Goal: Communication & Community: Ask a question

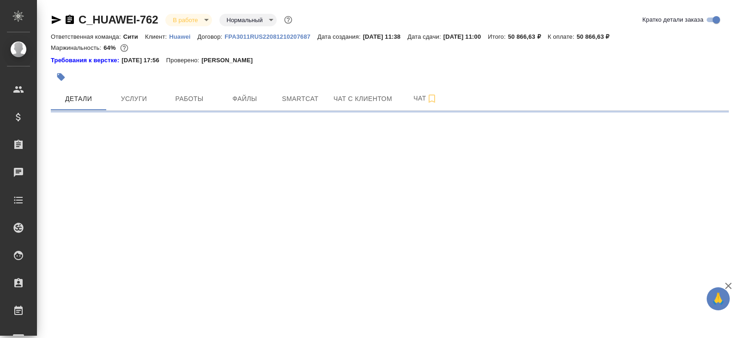
select select "RU"
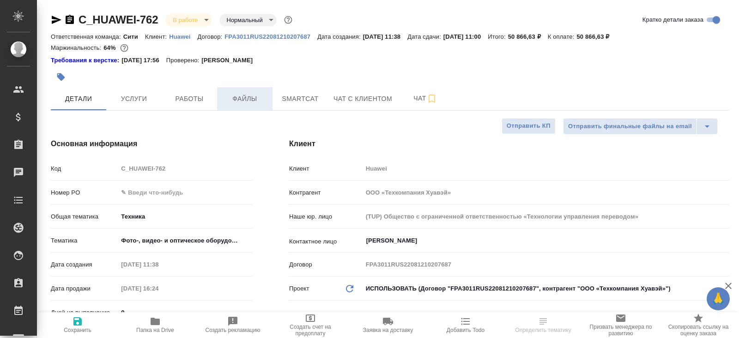
type textarea "x"
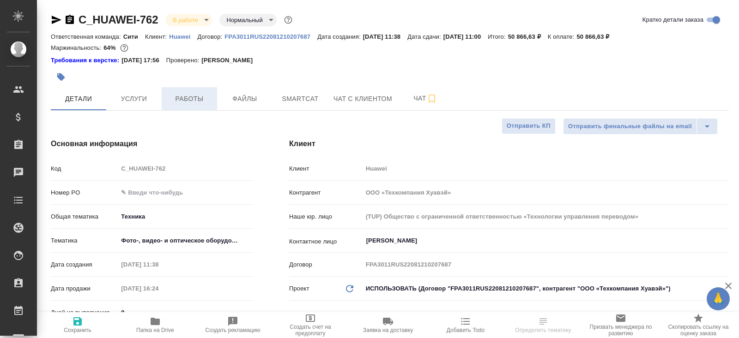
type textarea "x"
click at [205, 93] on span "Работы" at bounding box center [189, 99] width 44 height 12
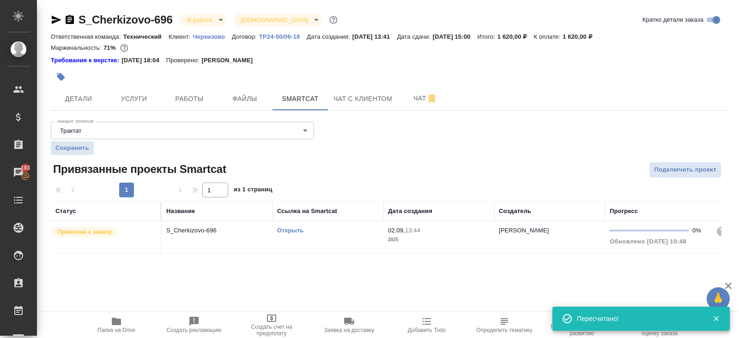
click at [288, 231] on link "Открыть" at bounding box center [290, 230] width 26 height 7
click at [71, 18] on icon "button" at bounding box center [69, 19] width 11 height 11
click at [190, 100] on span "Работы" at bounding box center [189, 99] width 44 height 12
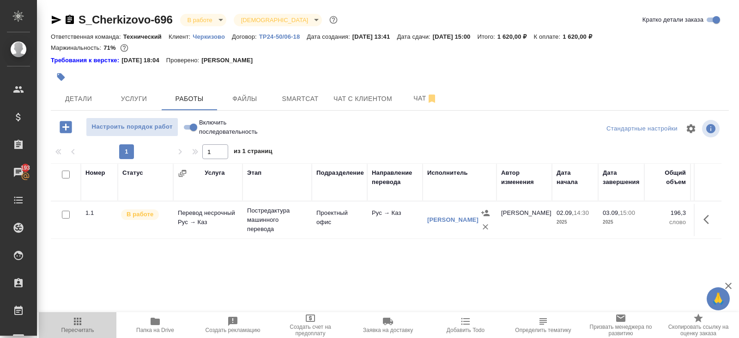
click at [75, 333] on span "Пересчитать" at bounding box center [77, 330] width 33 height 6
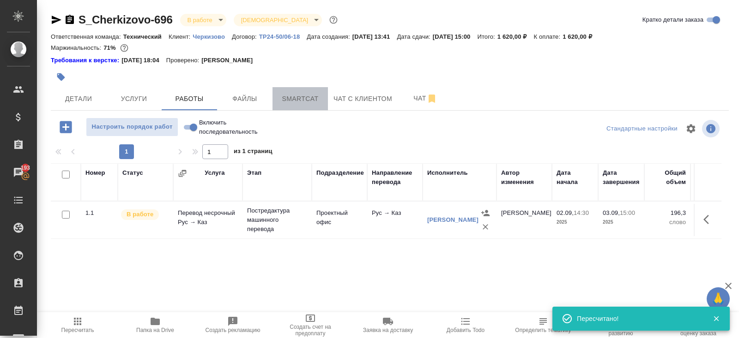
click at [304, 107] on button "Smartcat" at bounding box center [299, 98] width 55 height 23
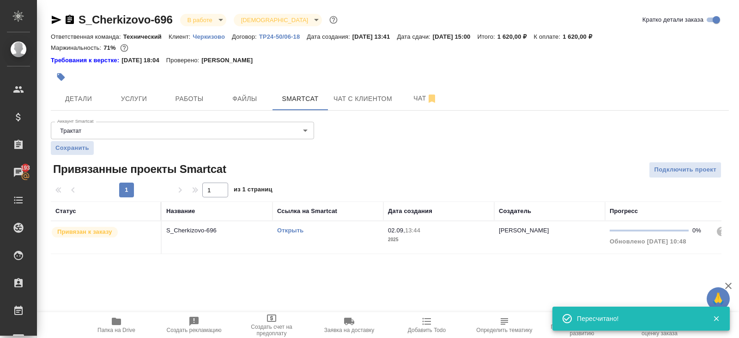
click at [288, 229] on link "Открыть" at bounding box center [290, 230] width 26 height 7
click at [185, 110] on hr at bounding box center [390, 110] width 678 height 0
click at [185, 104] on button "Работы" at bounding box center [189, 98] width 55 height 23
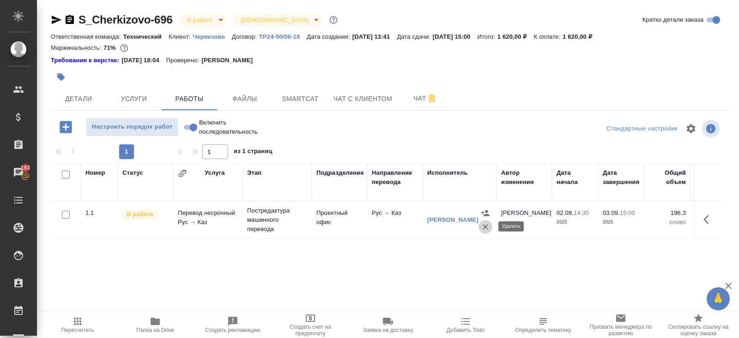
click at [483, 229] on icon "button" at bounding box center [486, 227] width 6 height 6
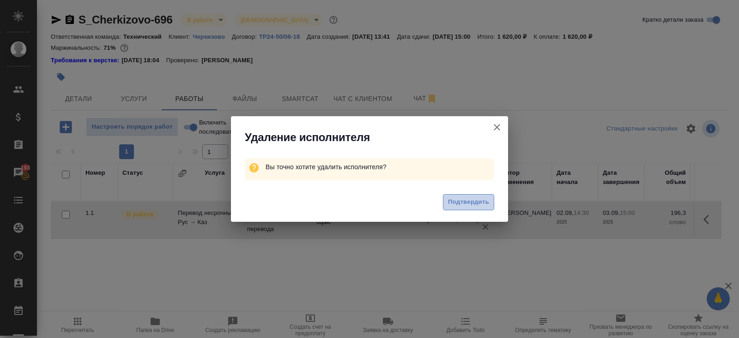
click at [467, 203] on span "Подтвердить" at bounding box center [468, 202] width 41 height 11
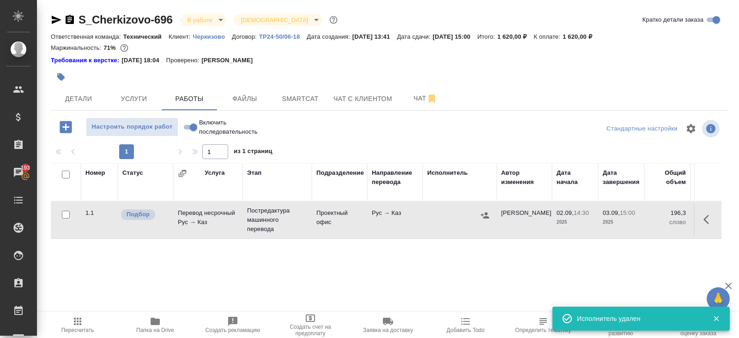
click at [706, 221] on icon "button" at bounding box center [708, 219] width 11 height 11
click at [624, 220] on icon "button" at bounding box center [625, 219] width 8 height 9
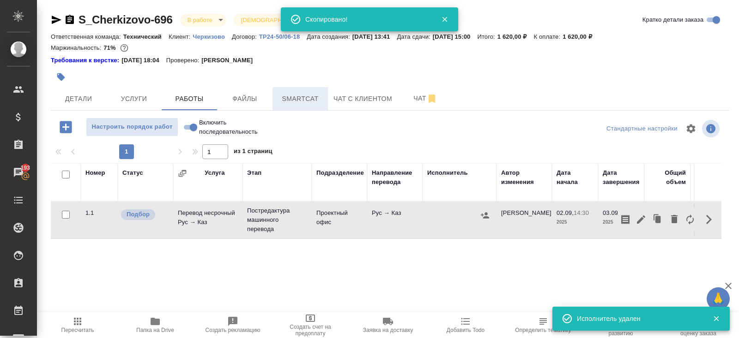
click at [285, 94] on span "Smartcat" at bounding box center [300, 99] width 44 height 12
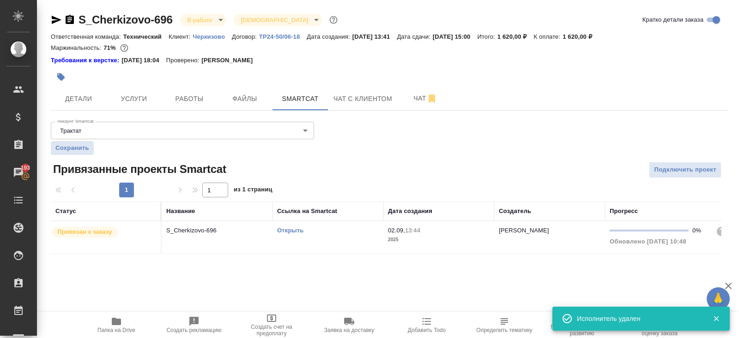
click at [297, 230] on link "Открыть" at bounding box center [290, 230] width 26 height 7
click at [194, 95] on span "Работы" at bounding box center [189, 99] width 44 height 12
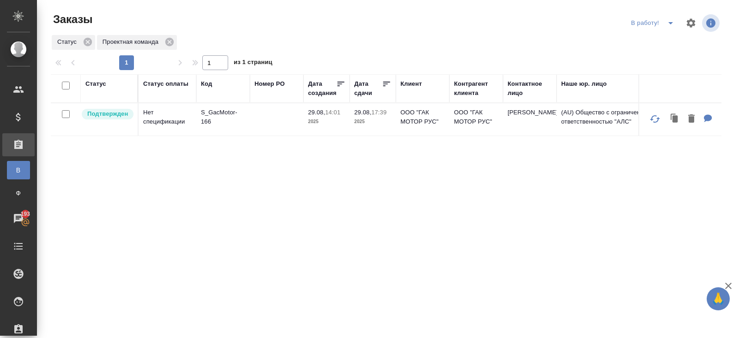
click at [664, 24] on span "split button" at bounding box center [671, 23] width 14 height 11
click at [652, 41] on li "ПМ" at bounding box center [653, 41] width 51 height 15
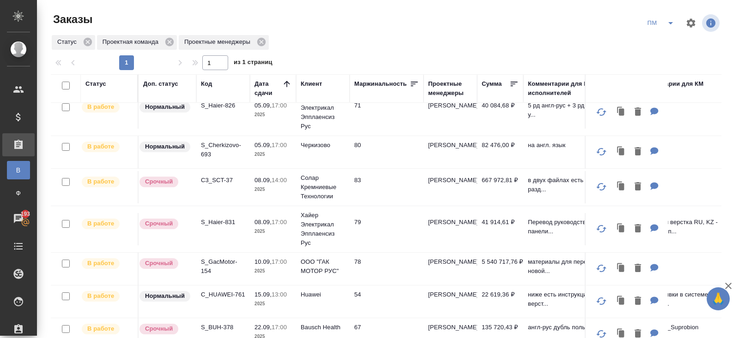
scroll to position [477, 0]
click at [219, 217] on p "S_Haier-831" at bounding box center [223, 221] width 44 height 9
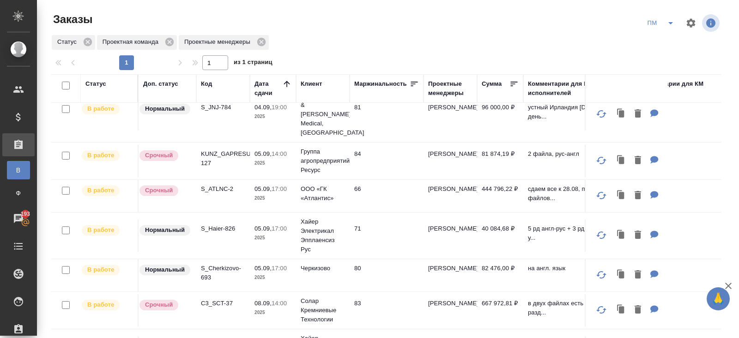
scroll to position [0, 0]
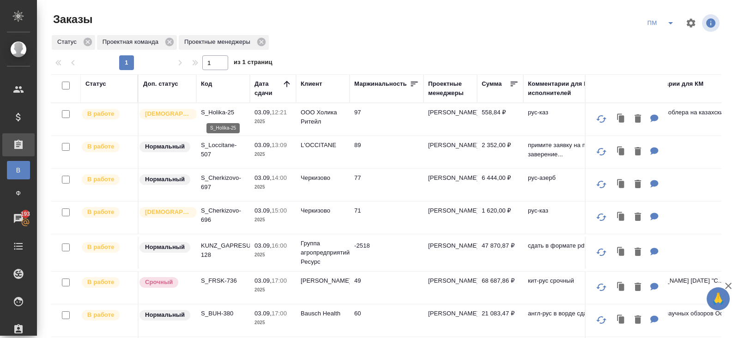
click at [217, 107] on td "S_Holika-25" at bounding box center [223, 119] width 54 height 32
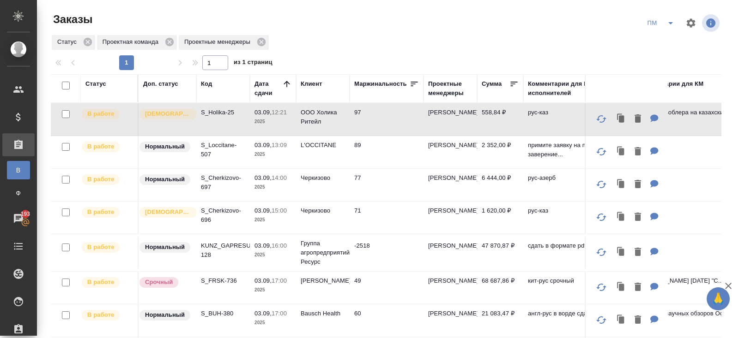
click at [220, 113] on p "S_Holika-25" at bounding box center [223, 112] width 44 height 9
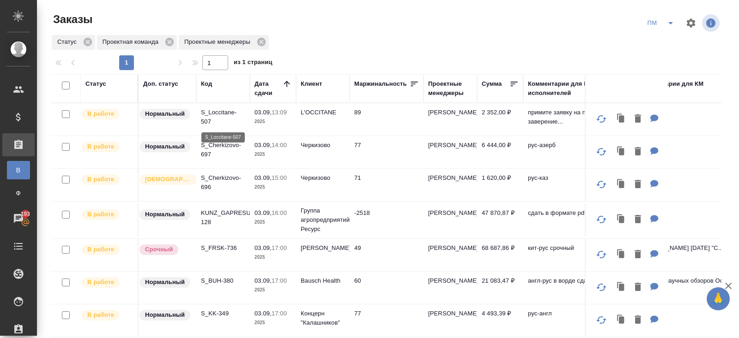
click at [206, 119] on p "S_Loccitane-507" at bounding box center [223, 117] width 44 height 18
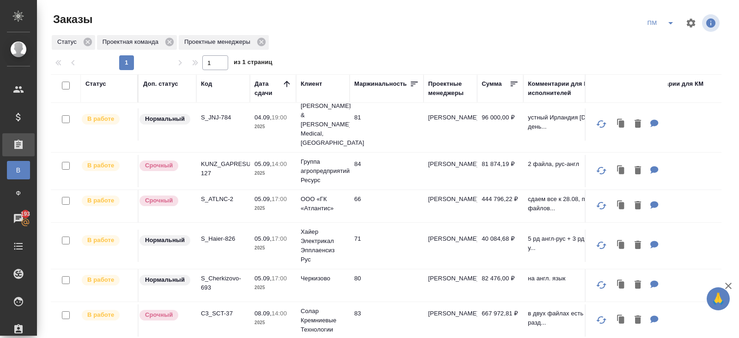
scroll to position [317, 0]
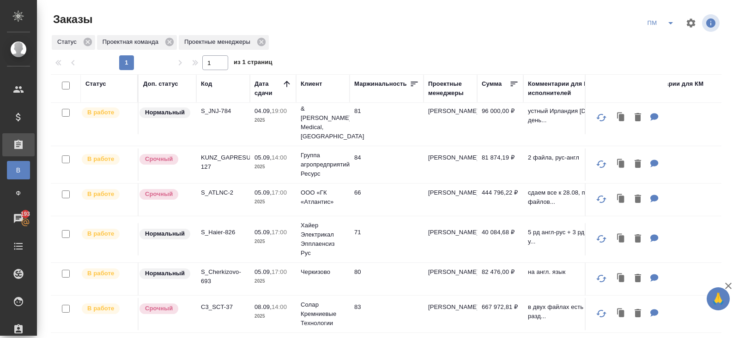
click at [214, 228] on p "S_Haier-826" at bounding box center [223, 232] width 44 height 9
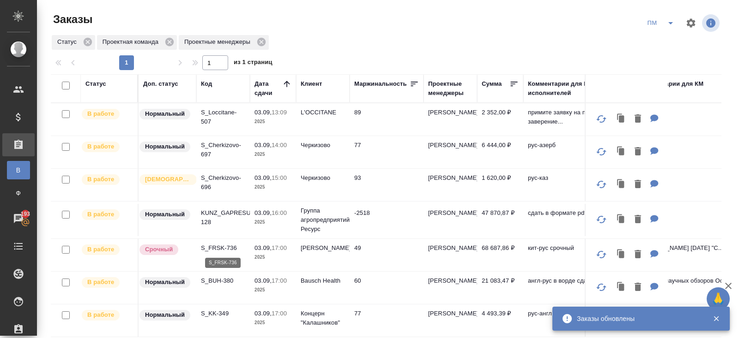
click at [217, 251] on p "S_FRSK-736" at bounding box center [223, 248] width 44 height 9
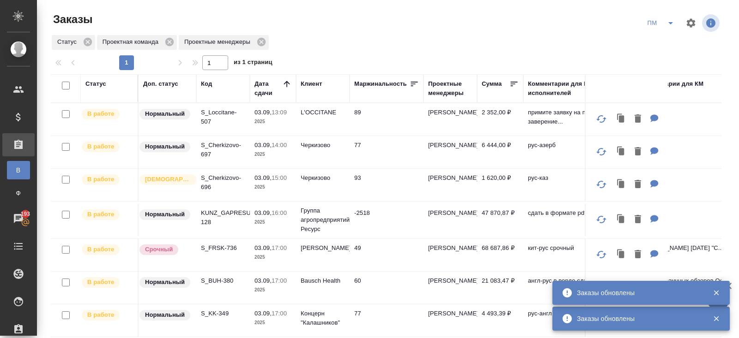
click at [672, 23] on icon "split button" at bounding box center [670, 23] width 11 height 11
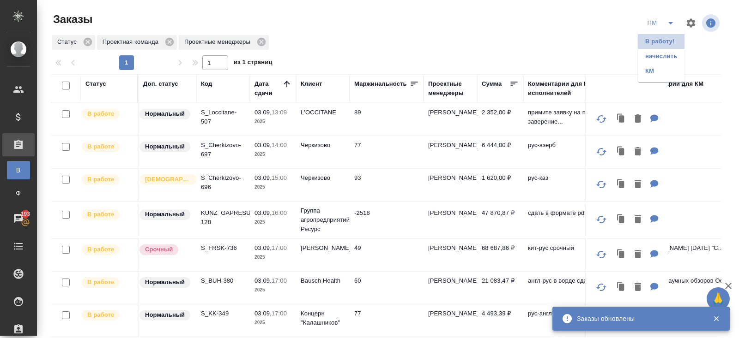
click at [670, 38] on li "В работу!" at bounding box center [661, 41] width 47 height 15
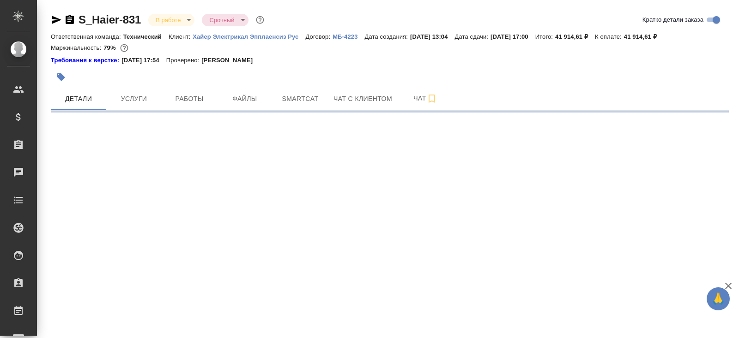
select select "RU"
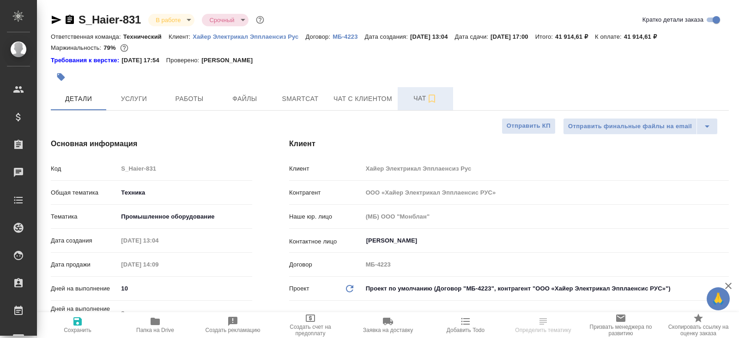
type textarea "x"
click at [420, 101] on span "Чат" at bounding box center [425, 99] width 44 height 12
type textarea "x"
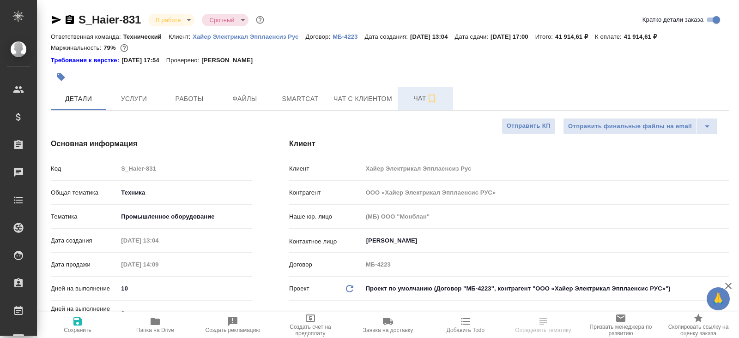
type textarea "x"
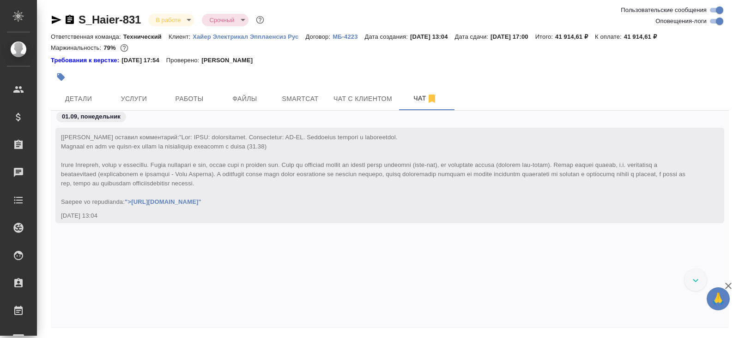
scroll to position [12398, 0]
click at [713, 22] on input "Оповещения-логи" at bounding box center [719, 21] width 33 height 11
checkbox input "false"
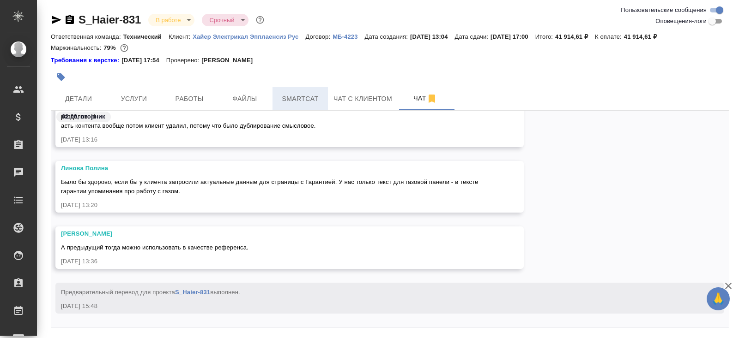
click at [292, 101] on span "Smartcat" at bounding box center [300, 99] width 44 height 12
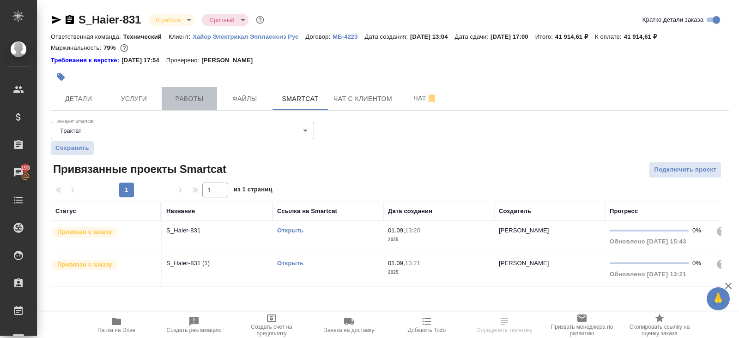
click at [189, 96] on span "Работы" at bounding box center [189, 99] width 44 height 12
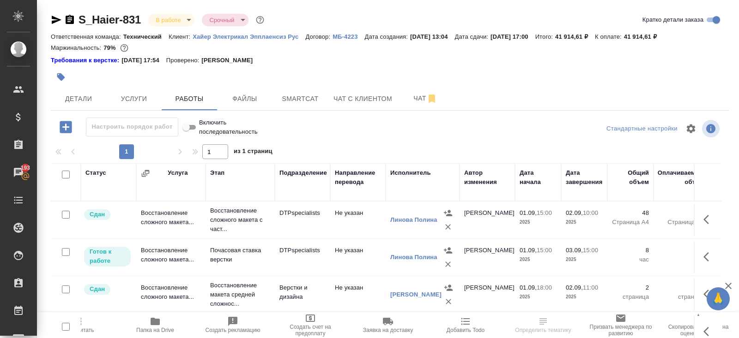
scroll to position [56, 0]
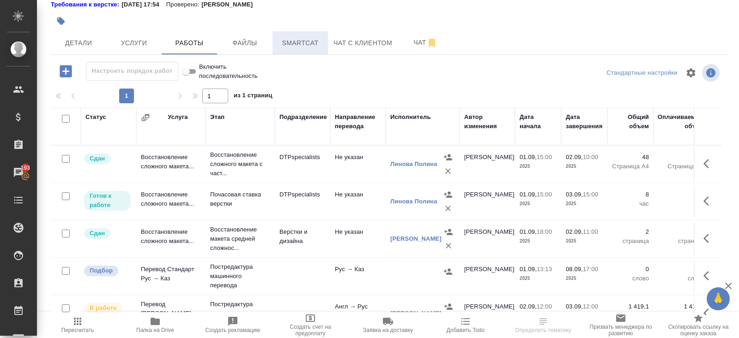
click at [299, 39] on span "Smartcat" at bounding box center [300, 43] width 44 height 12
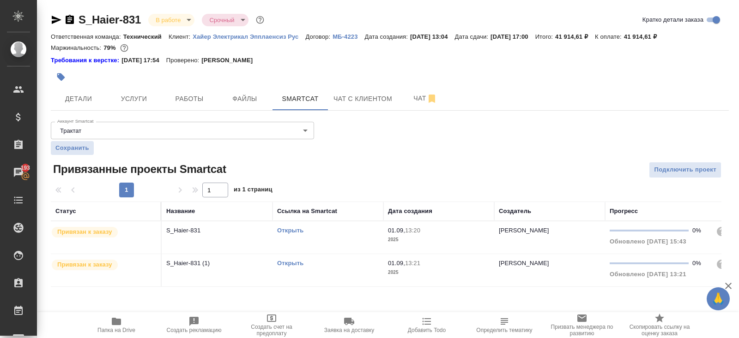
click at [289, 228] on link "Открыть" at bounding box center [290, 230] width 26 height 7
click at [186, 99] on span "Работы" at bounding box center [189, 99] width 44 height 12
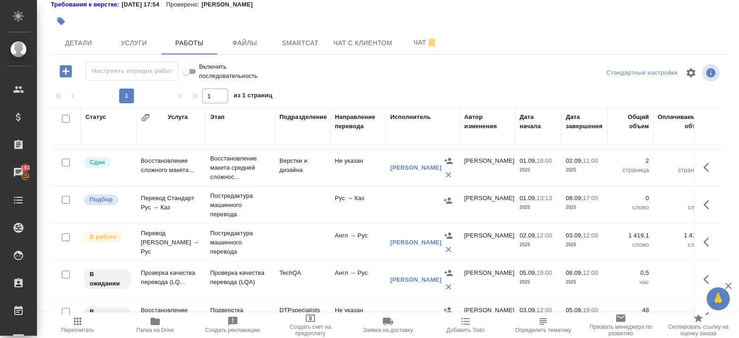
scroll to position [94, 0]
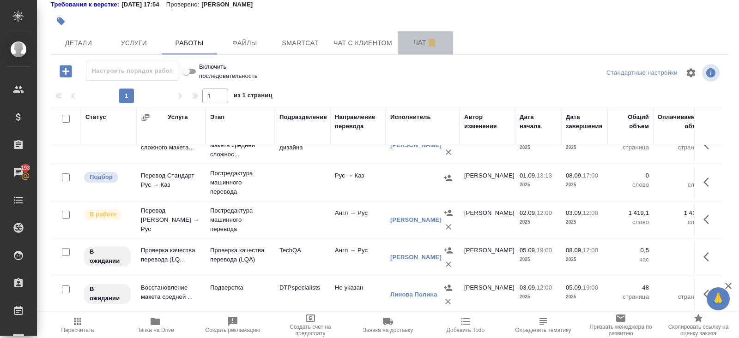
click at [418, 43] on span "Чат" at bounding box center [425, 43] width 44 height 12
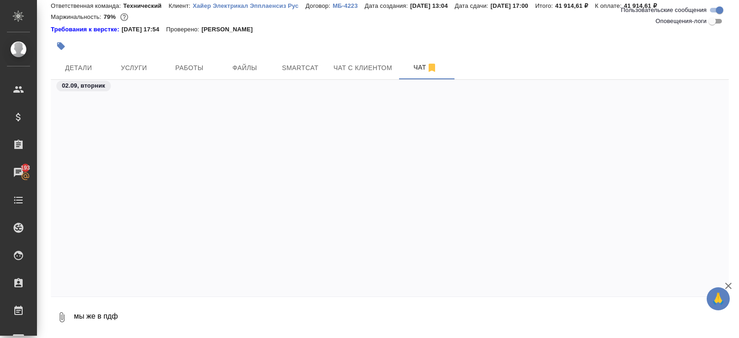
scroll to position [1049, 0]
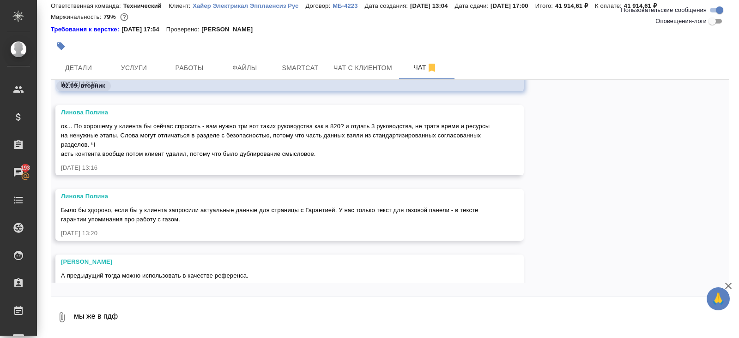
click at [195, 315] on textarea "мы же в пдф" at bounding box center [401, 317] width 656 height 31
type textarea "м"
type textarea "з"
type textarea "а"
type textarea "задержу перевод"
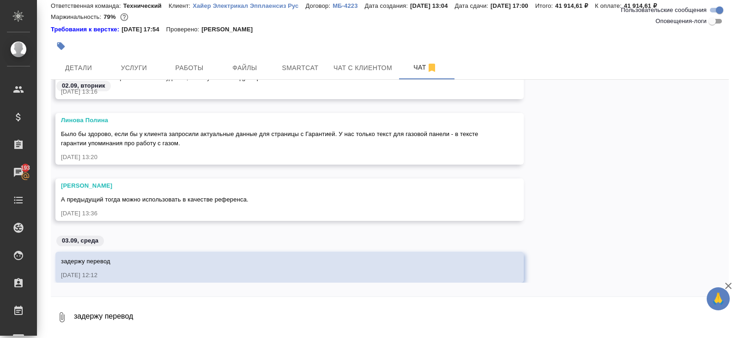
scroll to position [0, 0]
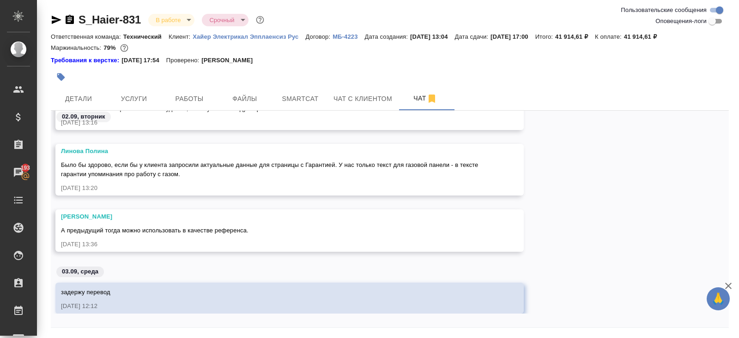
click at [71, 18] on icon "button" at bounding box center [69, 19] width 11 height 11
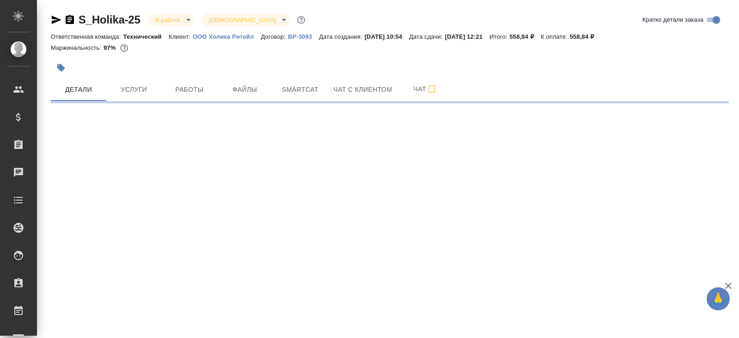
select select "RU"
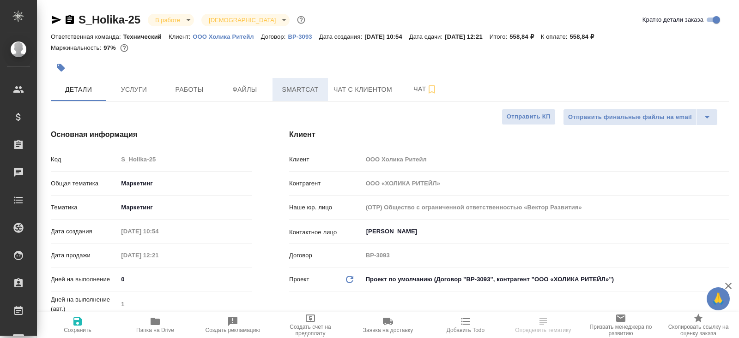
type textarea "x"
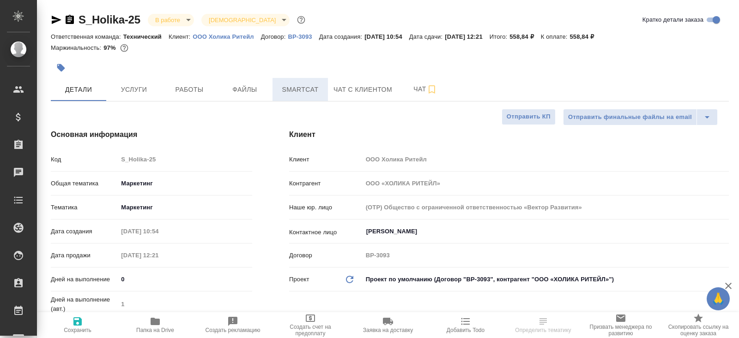
type textarea "x"
click at [297, 91] on span "Smartcat" at bounding box center [300, 90] width 44 height 12
type textarea "x"
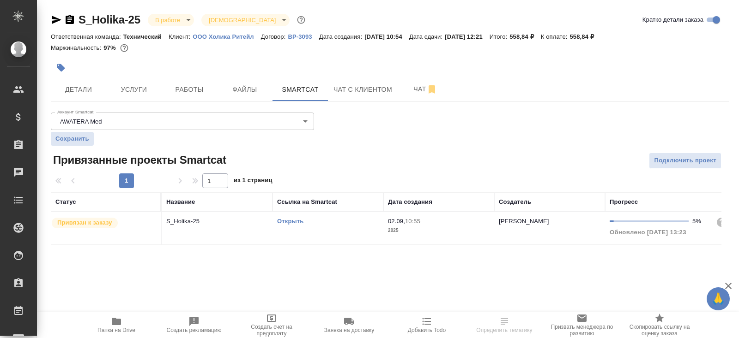
click at [291, 219] on link "Открыть" at bounding box center [290, 221] width 26 height 7
click at [120, 327] on icon "button" at bounding box center [116, 321] width 11 height 11
click at [198, 71] on div at bounding box center [277, 68] width 452 height 20
click at [198, 86] on span "Работы" at bounding box center [189, 90] width 44 height 12
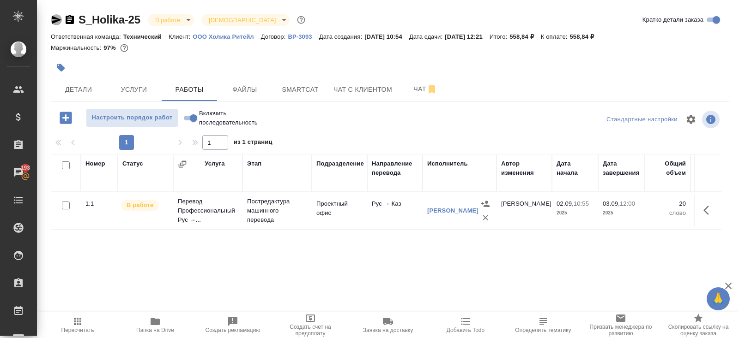
click at [56, 20] on icon "button" at bounding box center [57, 20] width 10 height 8
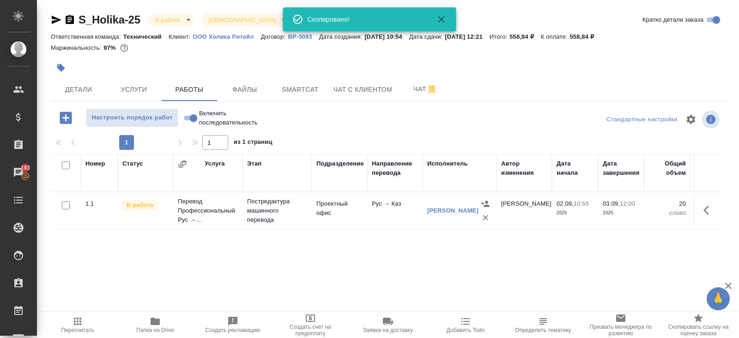
click at [167, 19] on body "🙏 .cls-1 fill:#fff; AWATERA Belyakova Yulia Клиенты Спецификации Заказы 193 Чат…" at bounding box center [369, 169] width 739 height 338
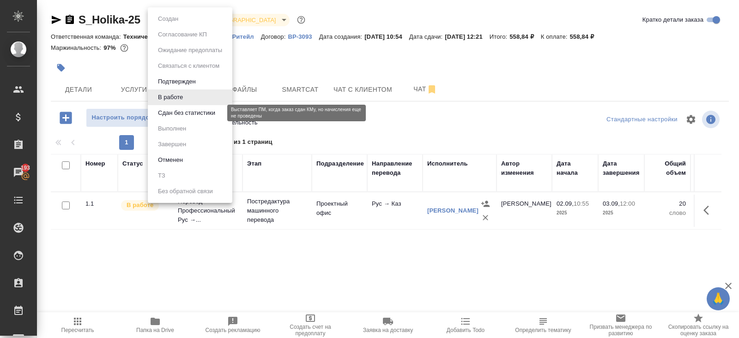
click at [174, 116] on button "Сдан без статистики" at bounding box center [186, 113] width 63 height 10
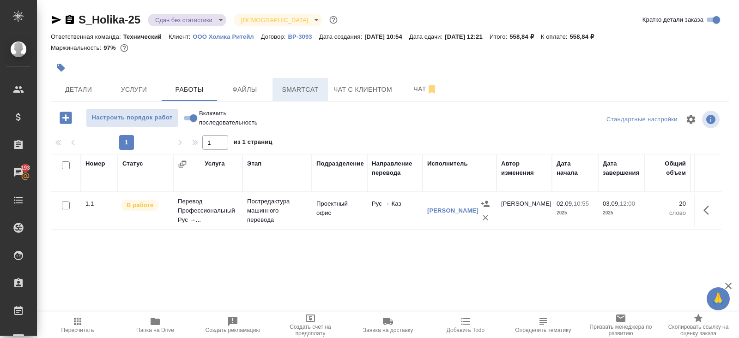
click at [302, 87] on span "Smartcat" at bounding box center [300, 90] width 44 height 12
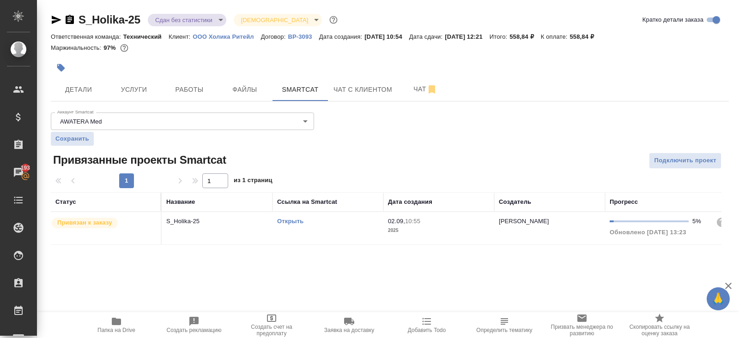
click at [348, 234] on td "Открыть" at bounding box center [327, 228] width 111 height 32
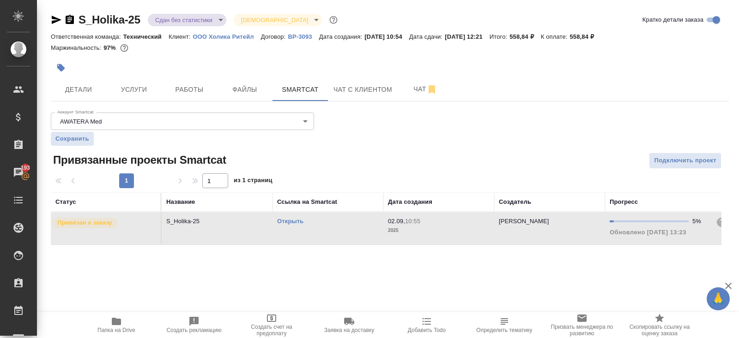
click at [348, 234] on td "Открыть" at bounding box center [327, 228] width 111 height 32
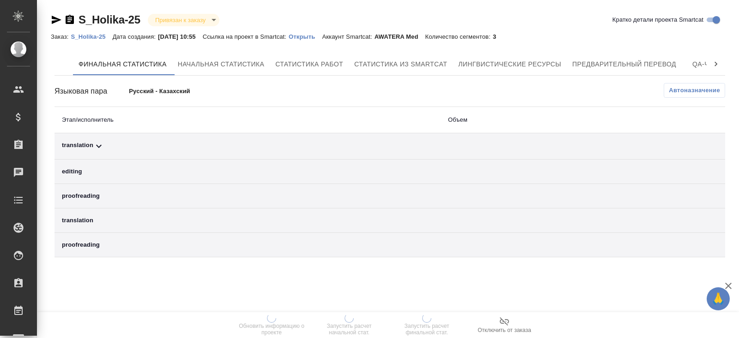
click at [701, 88] on span "Автоназначение" at bounding box center [694, 90] width 51 height 9
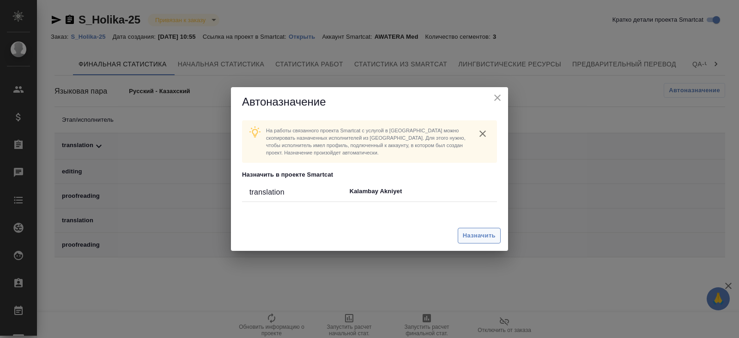
click at [479, 236] on span "Назначить" at bounding box center [479, 236] width 33 height 11
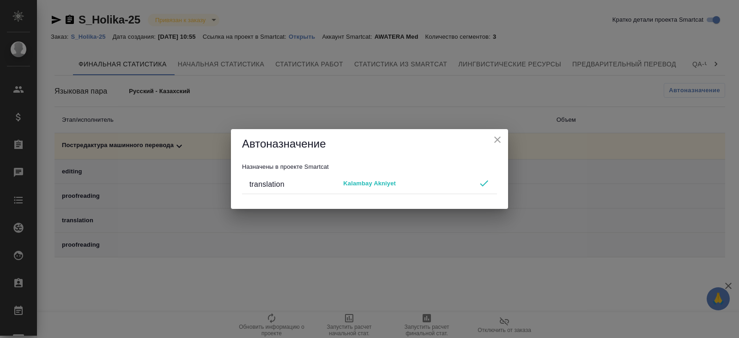
click at [498, 140] on icon "close" at bounding box center [497, 140] width 6 height 6
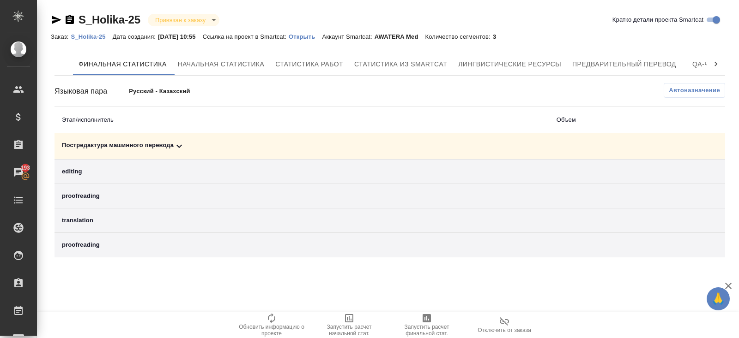
click at [423, 319] on icon "button" at bounding box center [427, 318] width 8 height 8
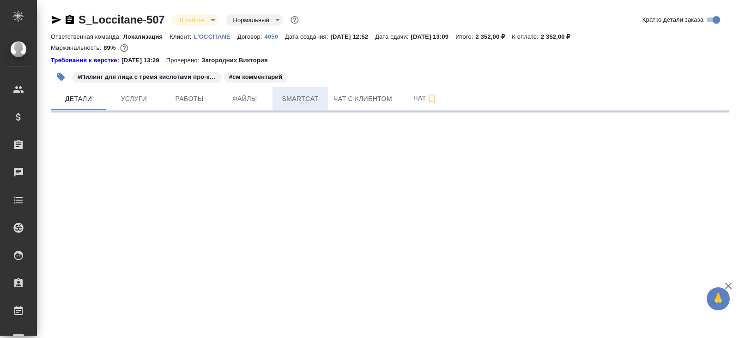
select select "RU"
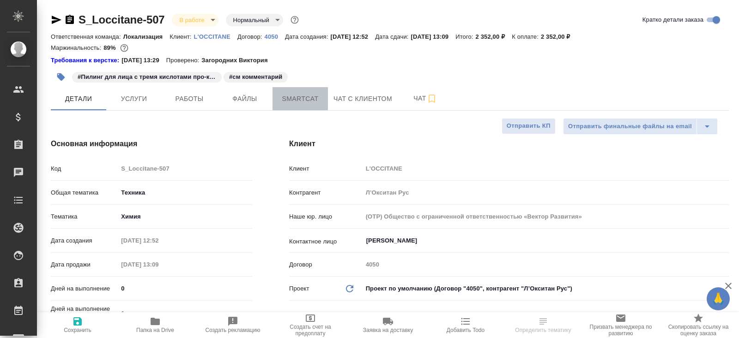
click at [313, 100] on span "Smartcat" at bounding box center [300, 99] width 44 height 12
type textarea "x"
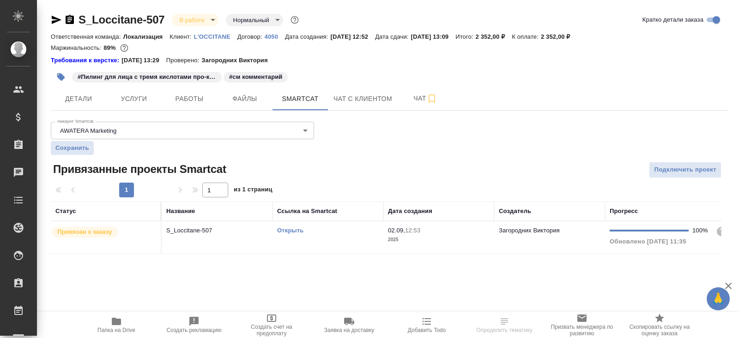
click at [288, 230] on link "Открыть" at bounding box center [290, 230] width 26 height 7
click at [87, 95] on span "Детали" at bounding box center [78, 99] width 44 height 12
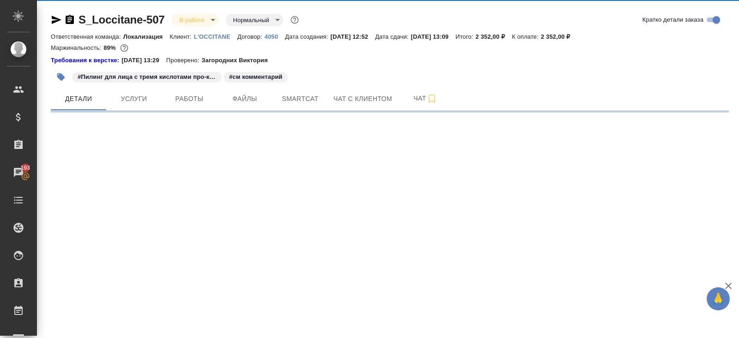
select select "RU"
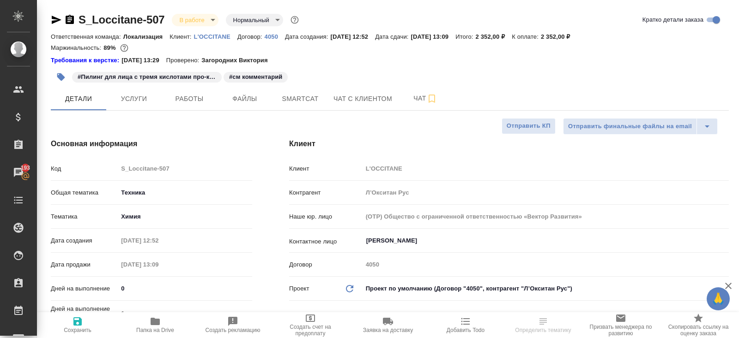
type textarea "x"
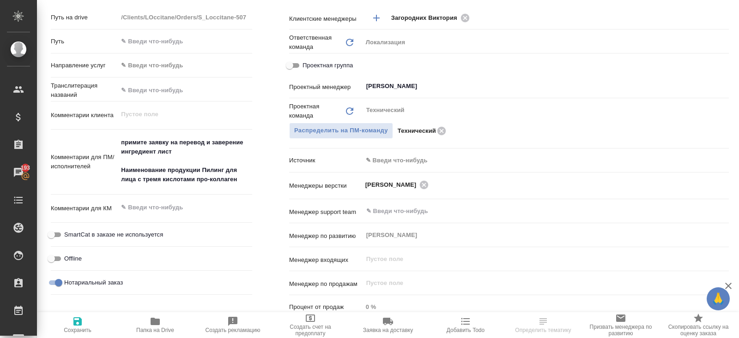
scroll to position [417, 0]
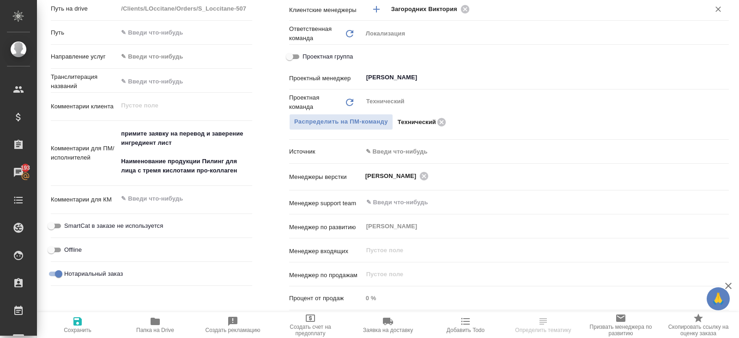
type textarea "x"
select select "RU"
type textarea "x"
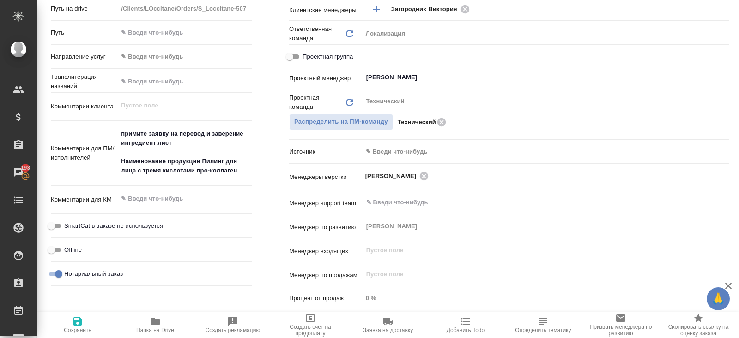
type textarea "x"
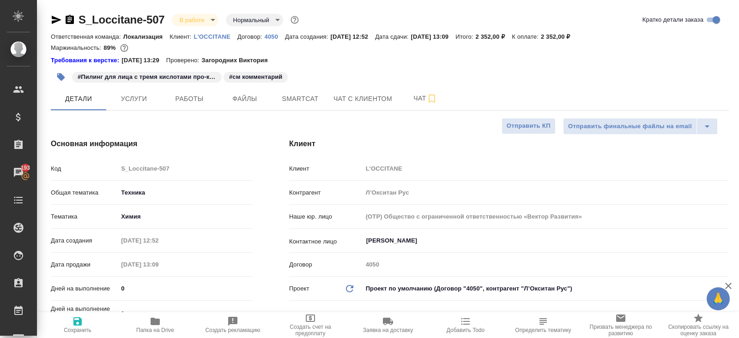
click at [155, 322] on icon "button" at bounding box center [155, 321] width 9 height 7
type textarea "x"
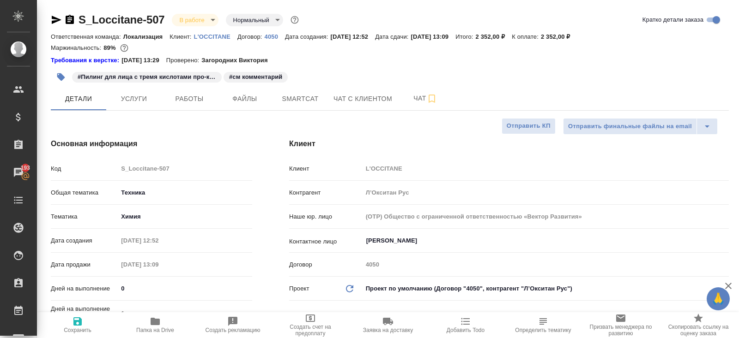
type textarea "x"
click at [193, 98] on span "Работы" at bounding box center [189, 99] width 44 height 12
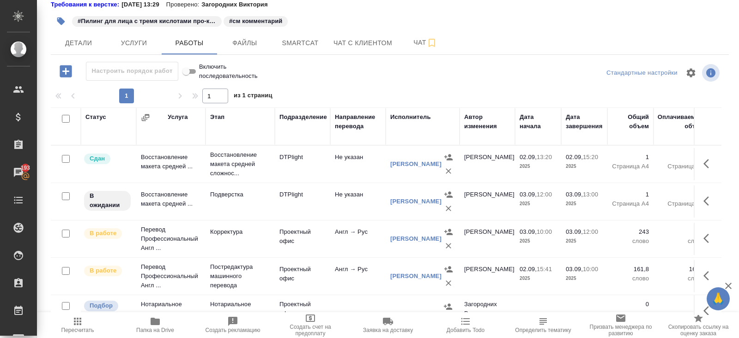
scroll to position [16, 0]
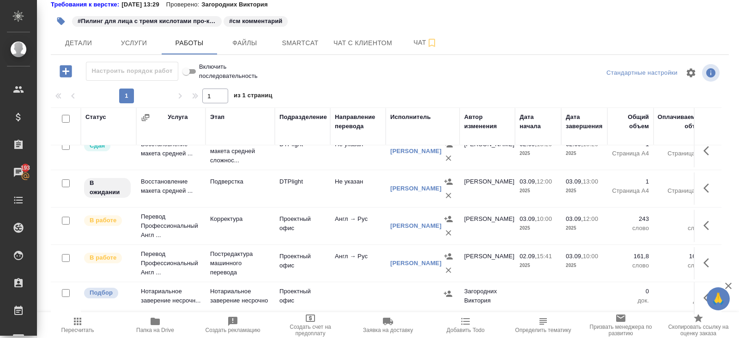
click at [705, 184] on icon "button" at bounding box center [708, 188] width 11 height 11
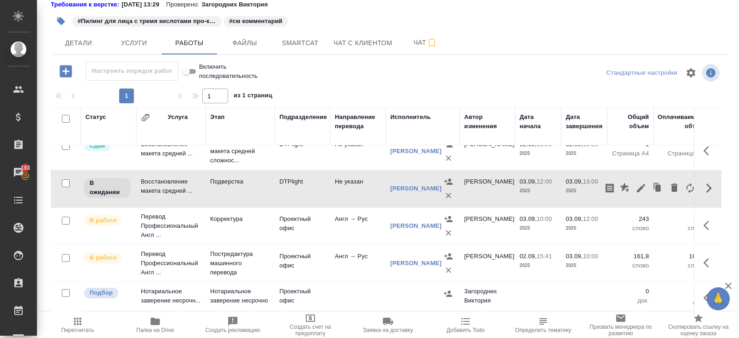
click at [641, 184] on icon "button" at bounding box center [641, 188] width 8 height 8
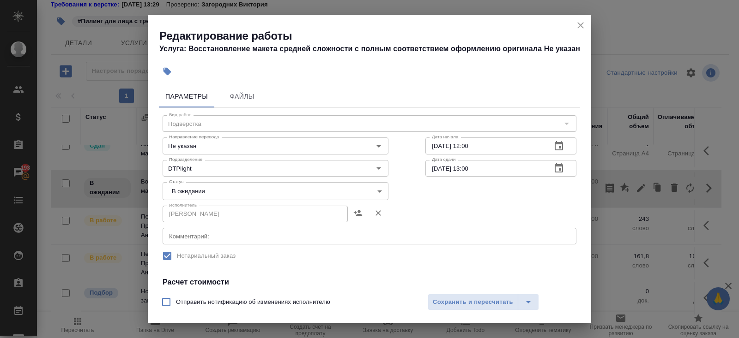
click at [213, 240] on div "x Комментарий:" at bounding box center [370, 236] width 414 height 17
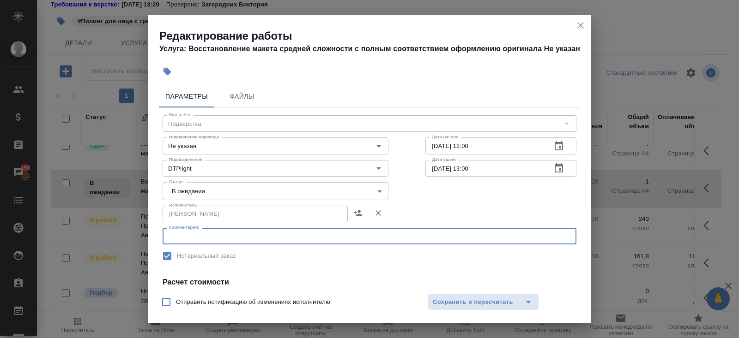
paste textarea "https://drive.awatera.com/s/iRrb75NRZg2XDtP"
type textarea "https://drive.awatera.com/s/iRrb75NRZg2XDtP"
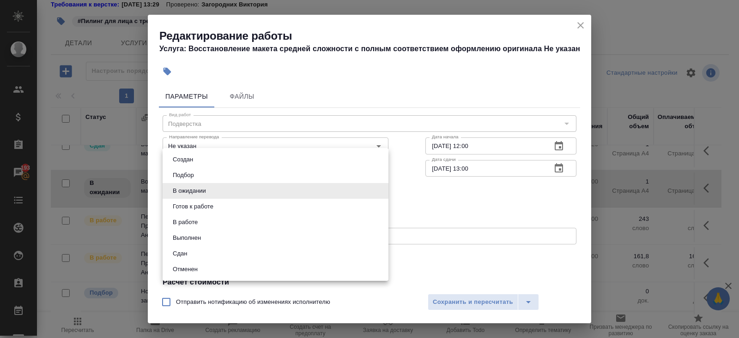
click at [180, 195] on body "🙏 .cls-1 fill:#fff; AWATERA Belyakova Yulia Клиенты Спецификации Заказы 193 Чат…" at bounding box center [369, 169] width 739 height 338
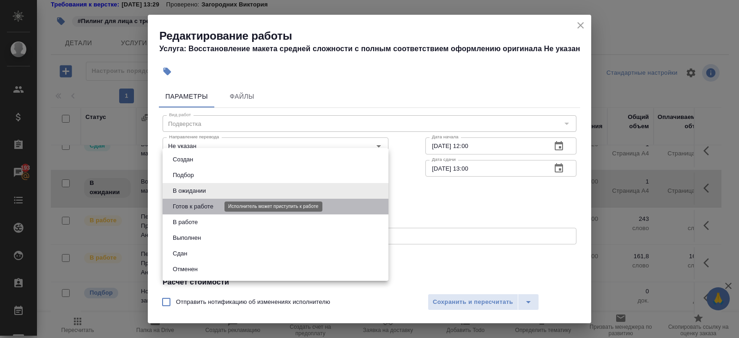
click at [183, 204] on button "Готов к работе" at bounding box center [193, 207] width 46 height 10
type input "readyForWork"
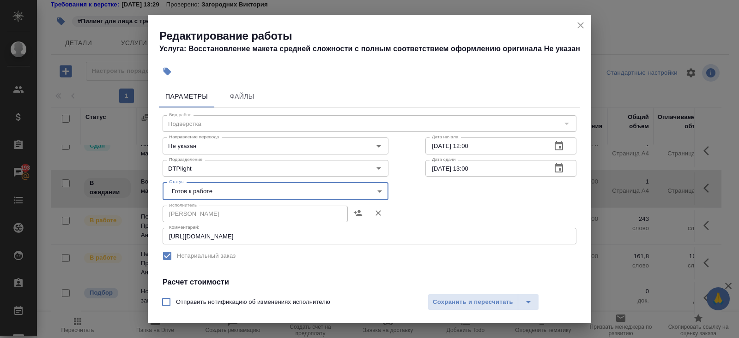
click at [557, 166] on icon "button" at bounding box center [559, 167] width 8 height 9
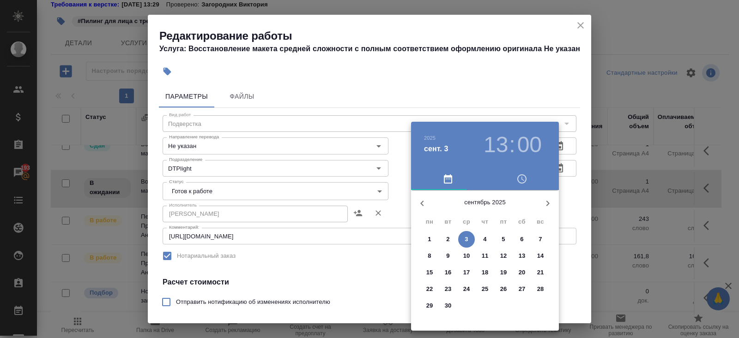
click at [388, 233] on div at bounding box center [369, 169] width 739 height 338
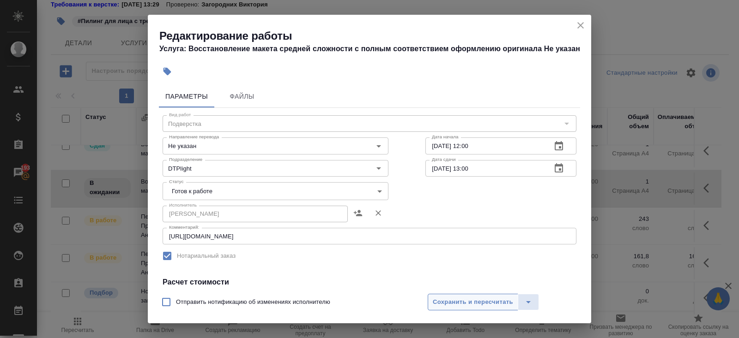
click at [461, 308] on button "Сохранить и пересчитать" at bounding box center [473, 302] width 91 height 17
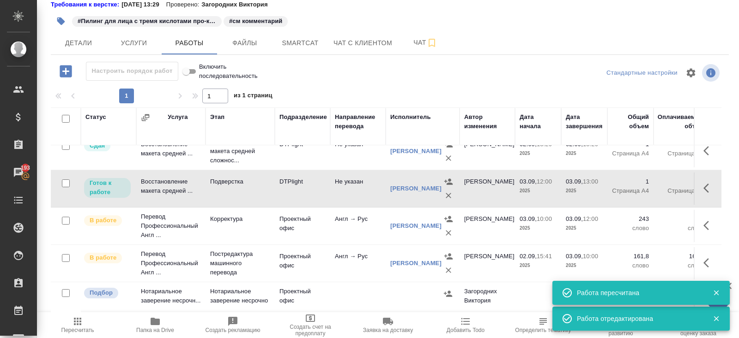
click at [67, 217] on input "checkbox" at bounding box center [66, 221] width 8 height 8
checkbox input "true"
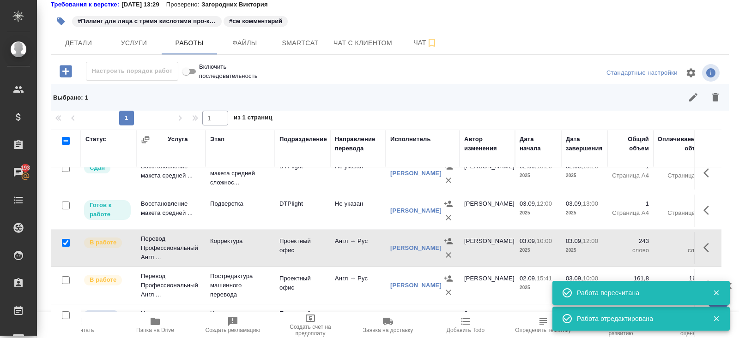
click at [67, 277] on input "checkbox" at bounding box center [66, 281] width 8 height 8
checkbox input "true"
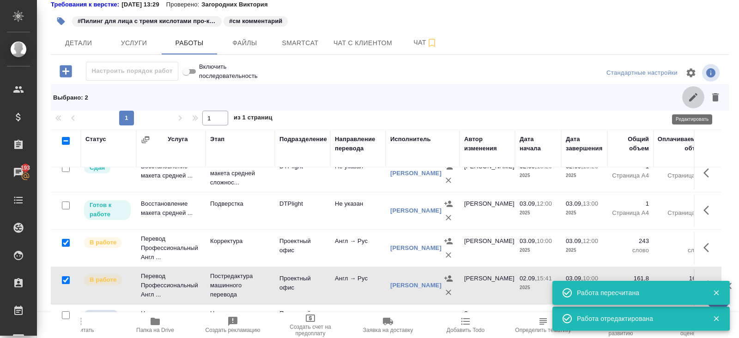
click at [692, 103] on button "button" at bounding box center [693, 97] width 22 height 22
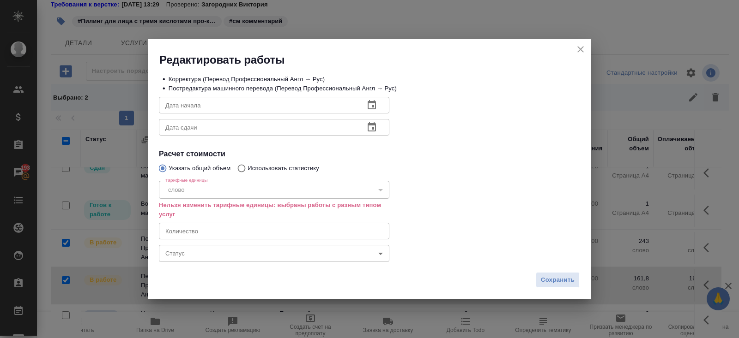
click at [181, 255] on body "🙏 .cls-1 fill:#fff; AWATERA Belyakova Yulia Клиенты Спецификации Заказы 193 Чат…" at bounding box center [369, 169] width 739 height 338
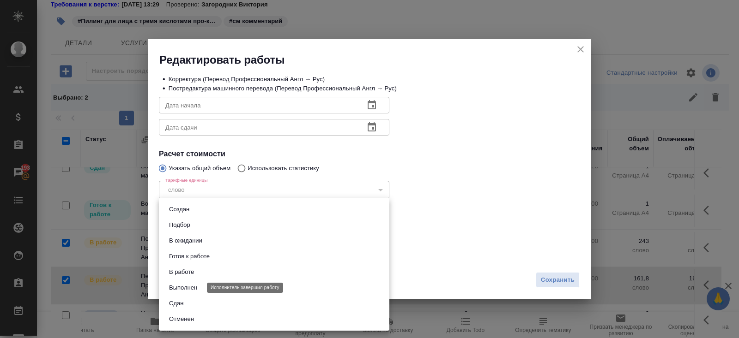
click at [187, 289] on button "Выполнен" at bounding box center [183, 288] width 34 height 10
type input "completed"
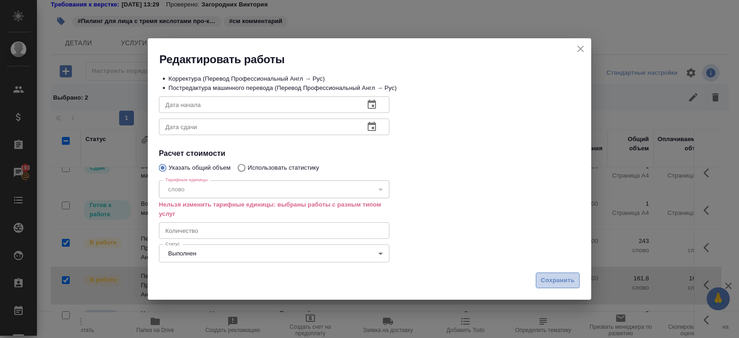
click at [551, 280] on span "Сохранить" at bounding box center [558, 281] width 34 height 11
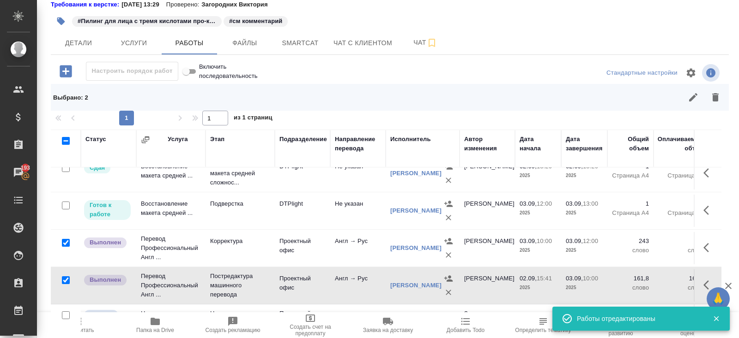
click at [303, 56] on div "S_Loccitane-507 В работе inProgress Нормальный normal Кратко детали заказа Отве…" at bounding box center [390, 152] width 688 height 417
click at [302, 46] on span "Smartcat" at bounding box center [300, 43] width 44 height 12
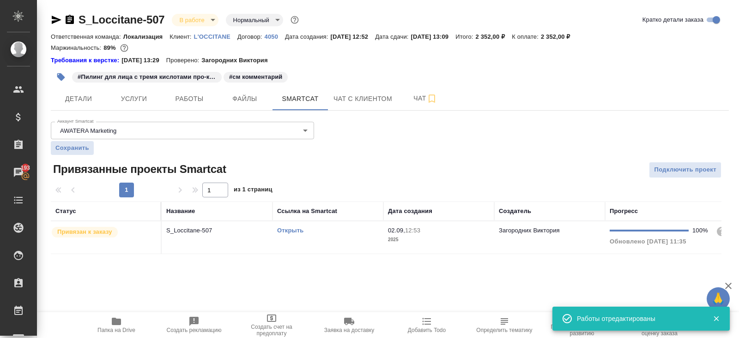
click at [354, 223] on td "Открыть" at bounding box center [327, 238] width 111 height 32
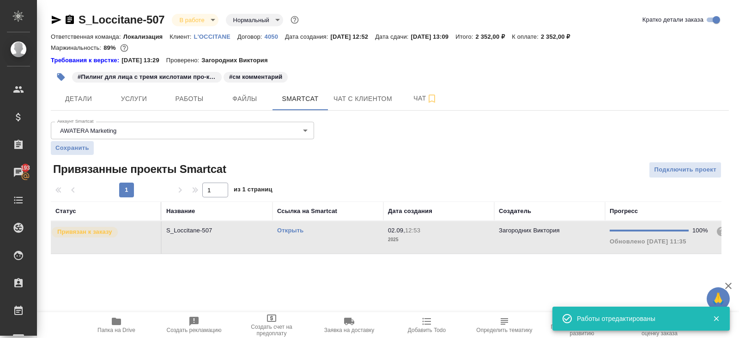
click at [361, 240] on td "Открыть" at bounding box center [327, 238] width 111 height 32
click at [183, 107] on button "Работы" at bounding box center [189, 98] width 55 height 23
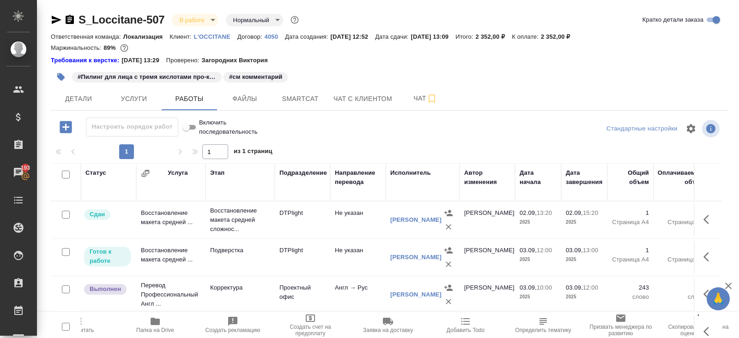
scroll to position [56, 0]
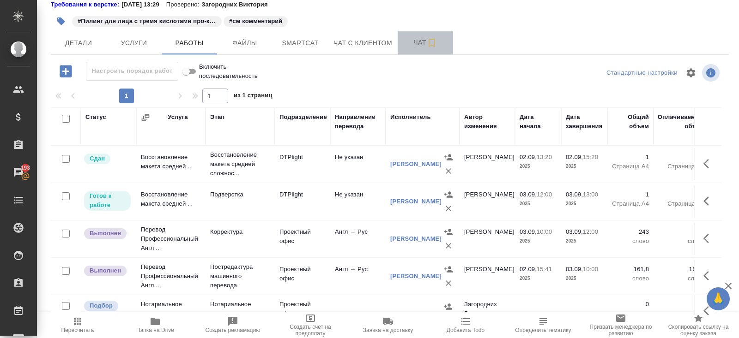
click at [429, 51] on button "Чат" at bounding box center [425, 42] width 55 height 23
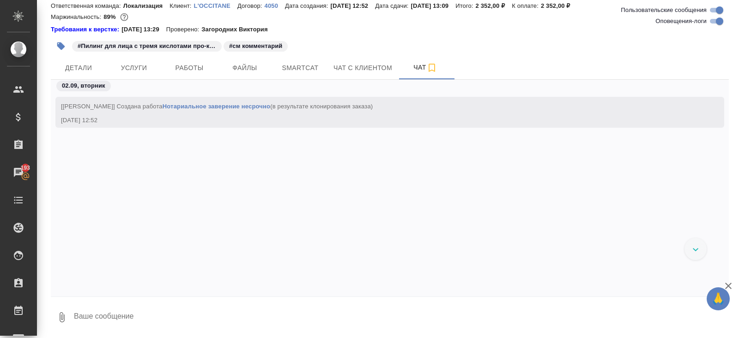
scroll to position [2100, 0]
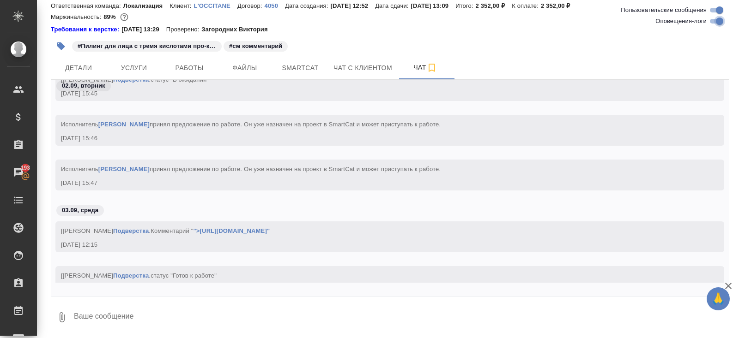
click at [716, 21] on input "Оповещения-логи" at bounding box center [719, 21] width 33 height 11
checkbox input "false"
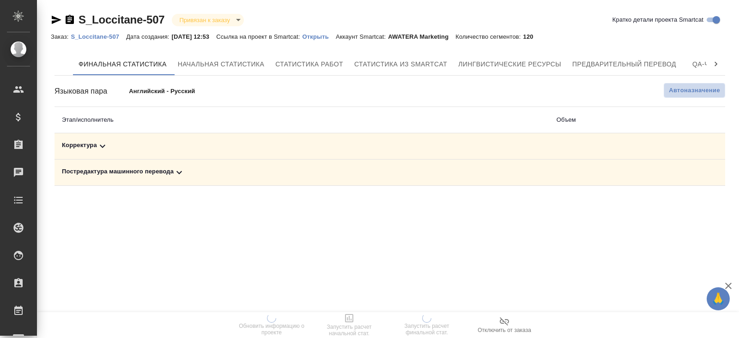
click at [684, 92] on span "Автоназначение" at bounding box center [694, 90] width 51 height 9
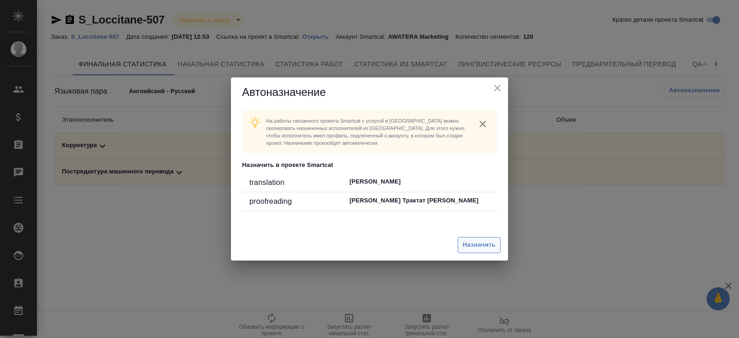
click at [478, 242] on span "Назначить" at bounding box center [479, 245] width 33 height 11
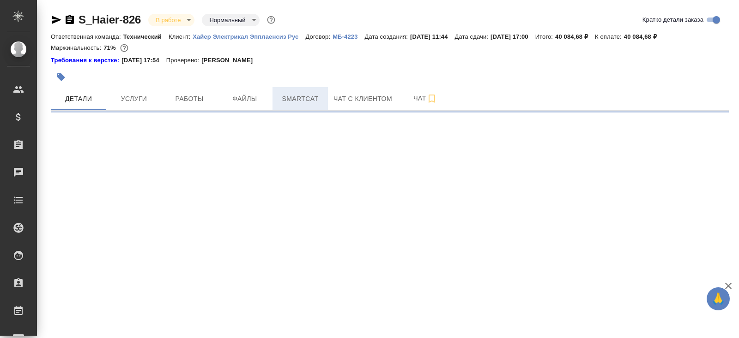
select select "RU"
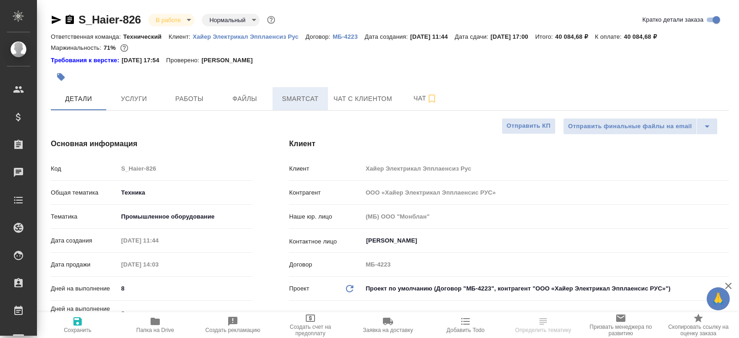
click at [307, 100] on span "Smartcat" at bounding box center [300, 99] width 44 height 12
type textarea "x"
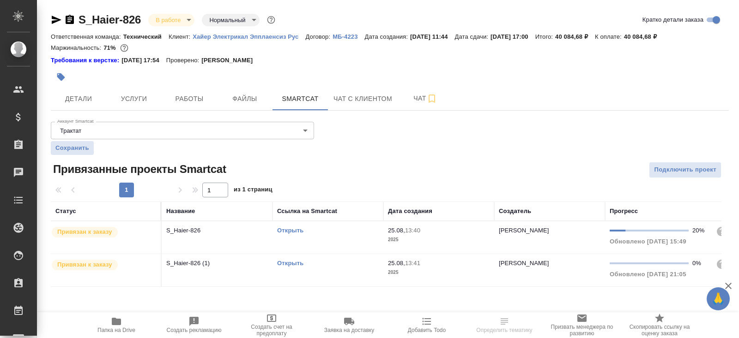
click at [288, 261] on link "Открыть" at bounding box center [290, 263] width 26 height 7
click at [68, 19] on icon "button" at bounding box center [69, 19] width 11 height 11
click at [69, 18] on icon "button" at bounding box center [69, 19] width 11 height 11
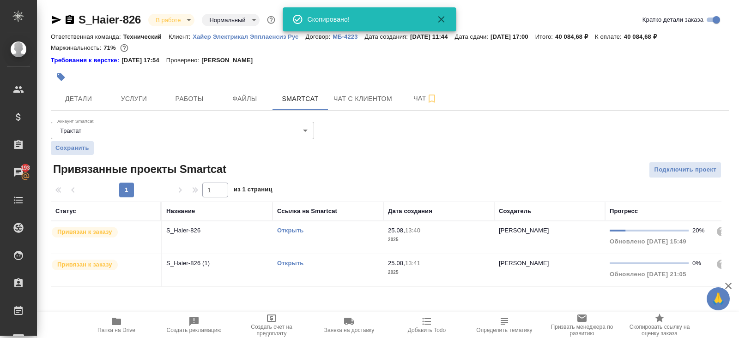
click at [416, 115] on div "S_Haier-826 В работе inProgress Нормальный normal Кратко детали заказа Ответств…" at bounding box center [390, 155] width 688 height 311
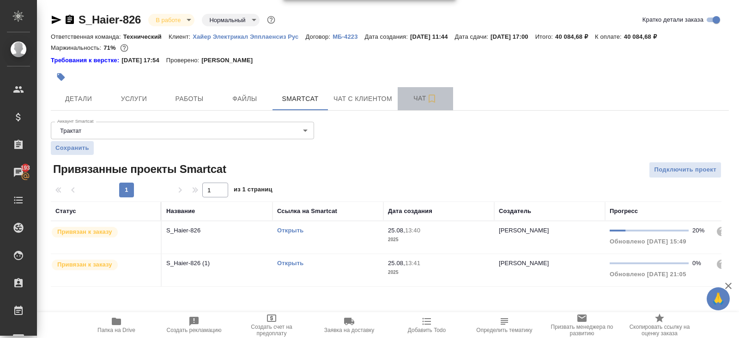
click at [423, 96] on span "Чат" at bounding box center [425, 99] width 44 height 12
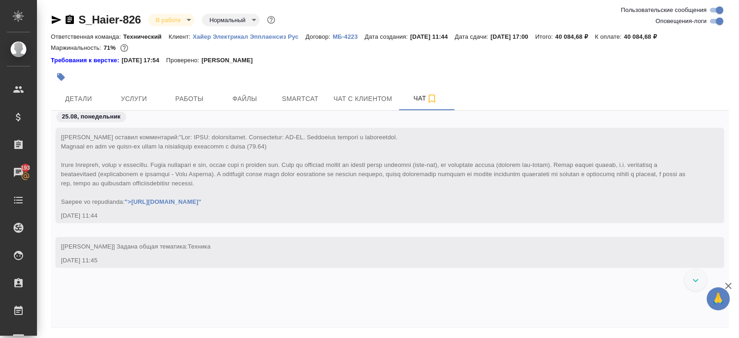
scroll to position [19140, 0]
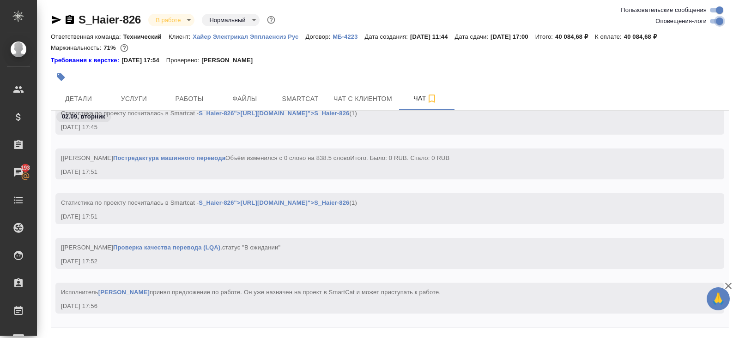
click at [720, 21] on input "Оповещения-логи" at bounding box center [719, 21] width 33 height 11
checkbox input "false"
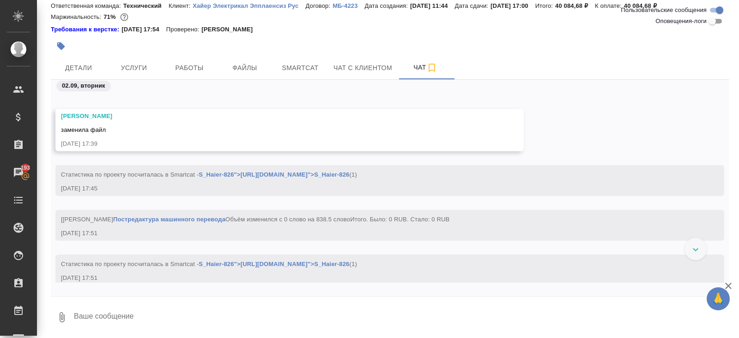
scroll to position [18443, 0]
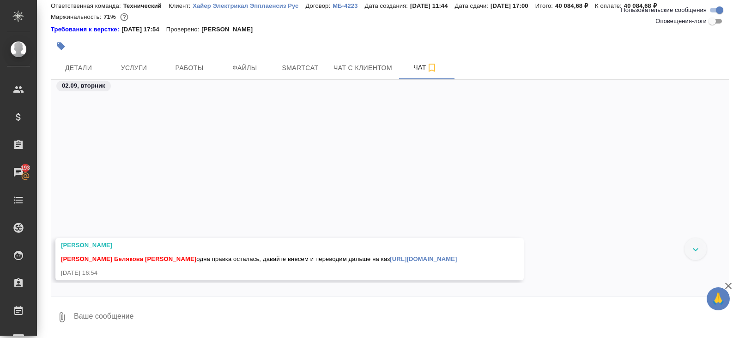
scroll to position [3268, 0]
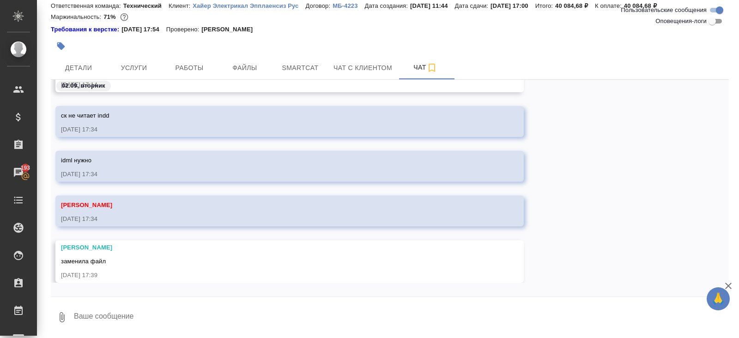
click at [715, 22] on input "Оповещения-логи" at bounding box center [711, 21] width 33 height 11
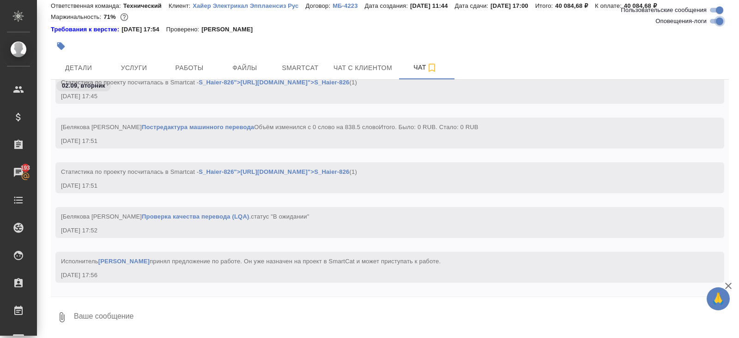
click at [714, 25] on input "Оповещения-логи" at bounding box center [719, 21] width 33 height 11
click at [714, 25] on input "Оповещения-логи" at bounding box center [711, 21] width 33 height 11
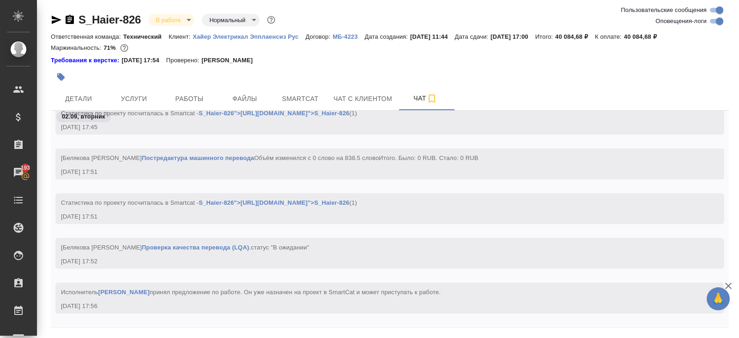
scroll to position [31, 0]
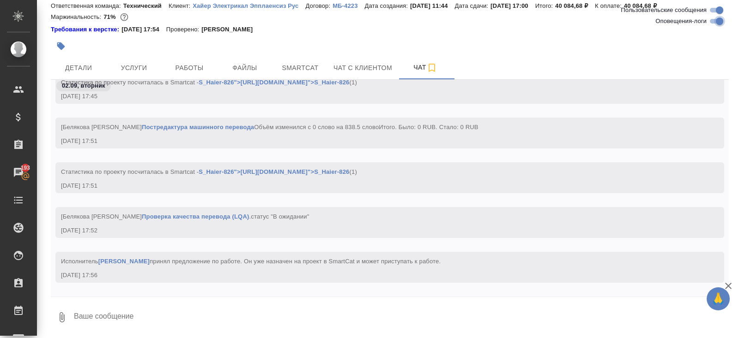
click at [716, 18] on input "Оповещения-логи" at bounding box center [719, 21] width 33 height 11
checkbox input "false"
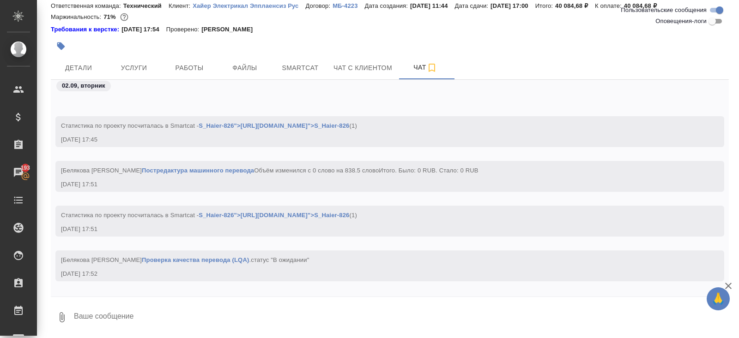
scroll to position [2887, 0]
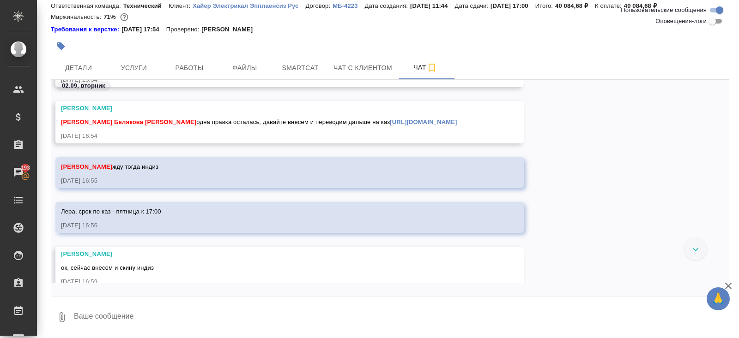
scroll to position [3028, 0]
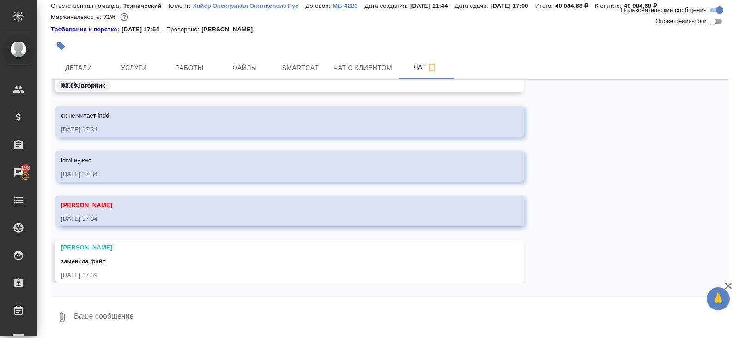
click at [149, 321] on textarea at bounding box center [401, 317] width 656 height 31
type textarea "перевод задержу"
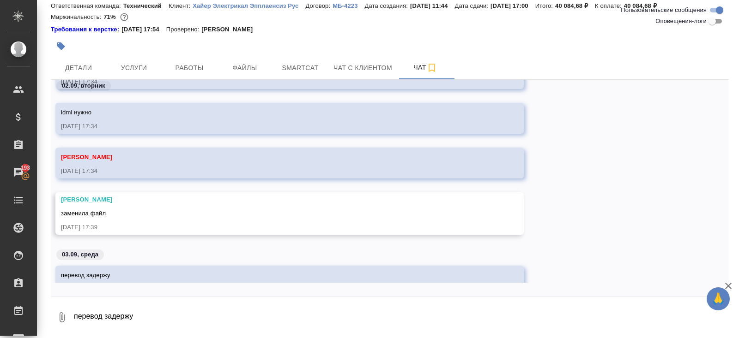
scroll to position [3062, 0]
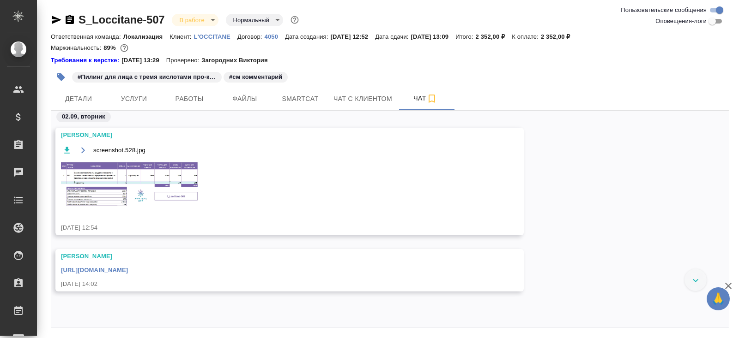
scroll to position [31, 0]
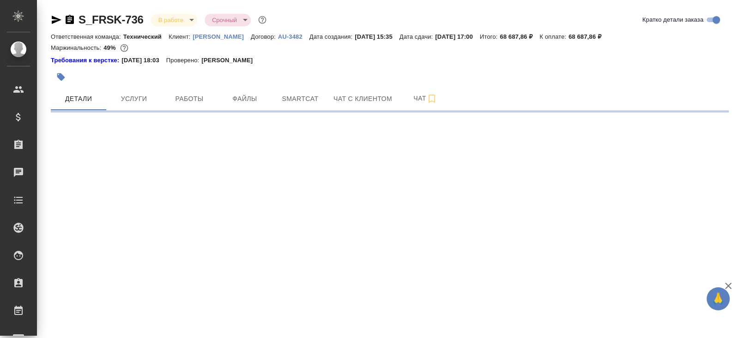
select select "RU"
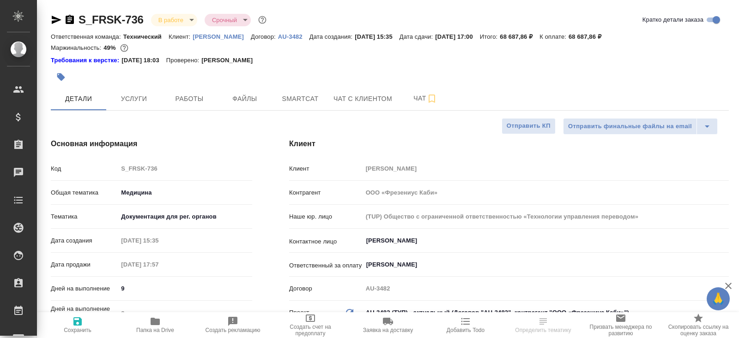
click at [70, 18] on icon "button" at bounding box center [69, 19] width 11 height 11
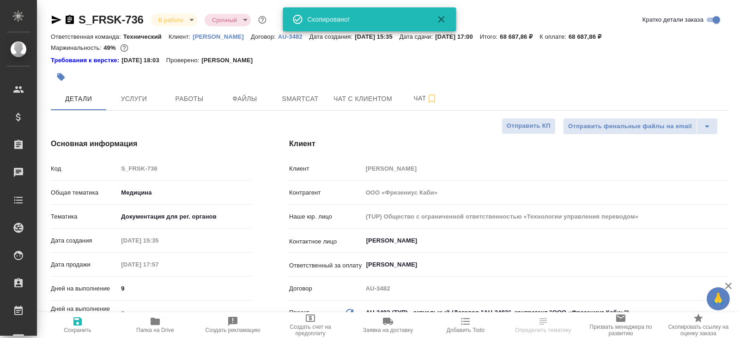
type textarea "x"
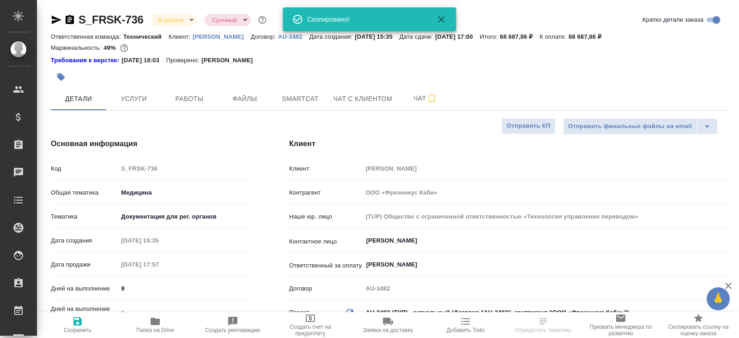
type textarea "x"
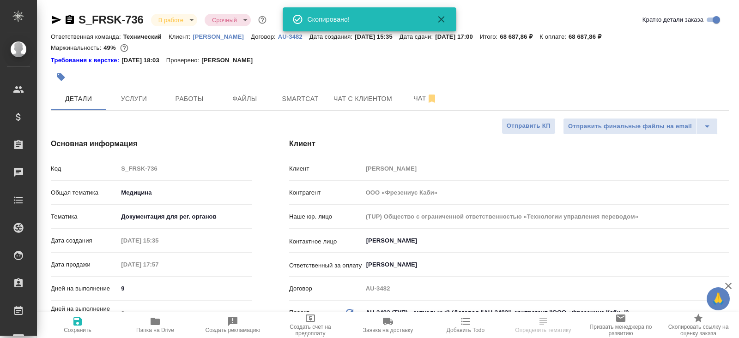
type textarea "x"
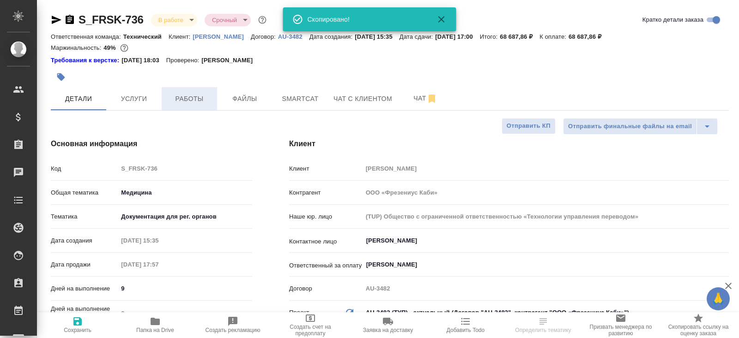
click at [212, 95] on button "Работы" at bounding box center [189, 98] width 55 height 23
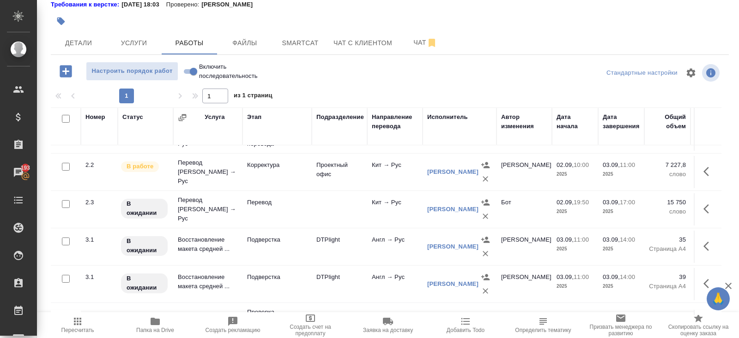
scroll to position [211, 0]
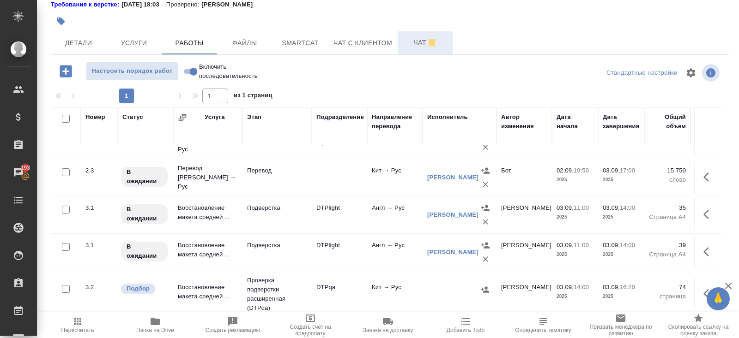
click at [425, 43] on span "Чат" at bounding box center [425, 43] width 44 height 12
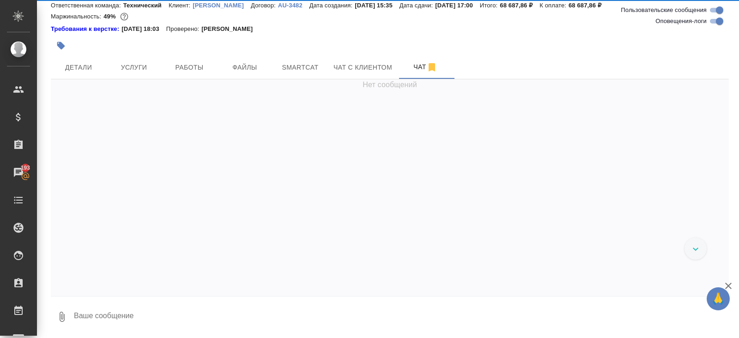
scroll to position [31, 0]
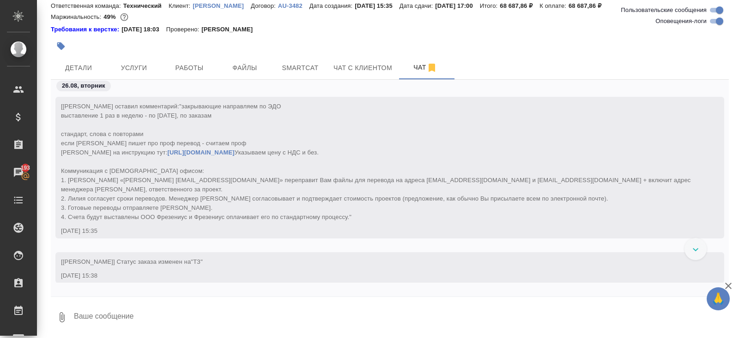
click at [714, 23] on input "Оповещения-логи" at bounding box center [719, 21] width 33 height 11
checkbox input "false"
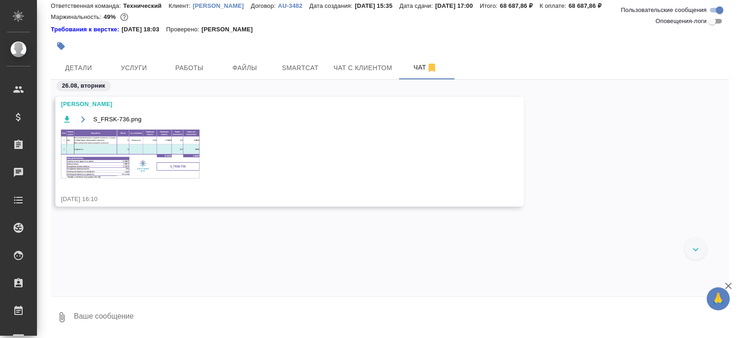
scroll to position [1215, 0]
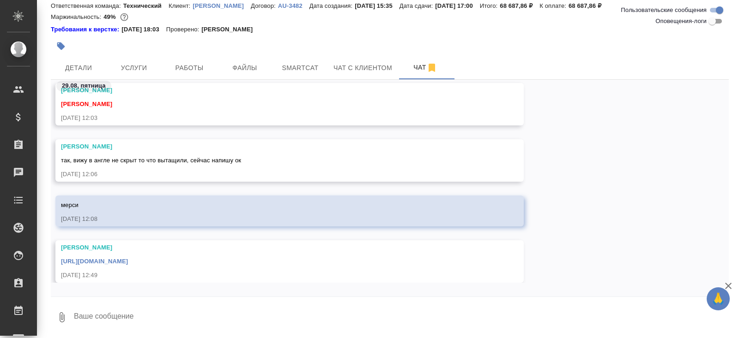
click at [129, 321] on textarea at bounding box center [401, 317] width 656 height 31
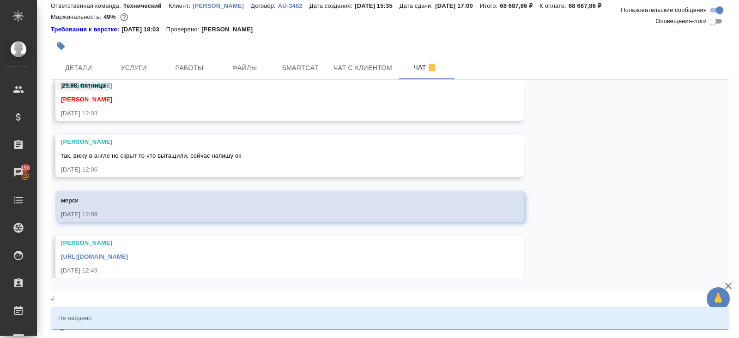
type textarea "@"
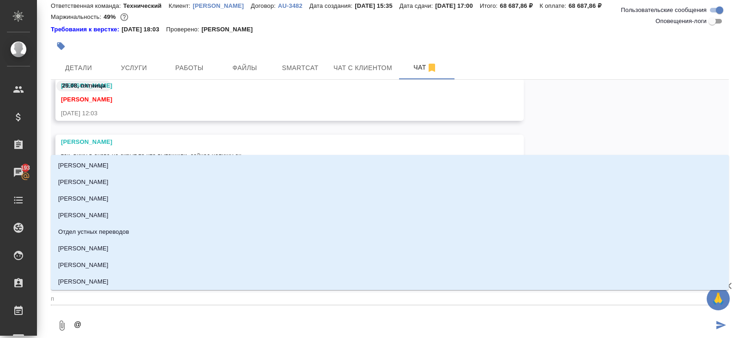
type textarea "@п"
type input "п"
type textarea "@пе"
type input "пе"
type textarea "@пет"
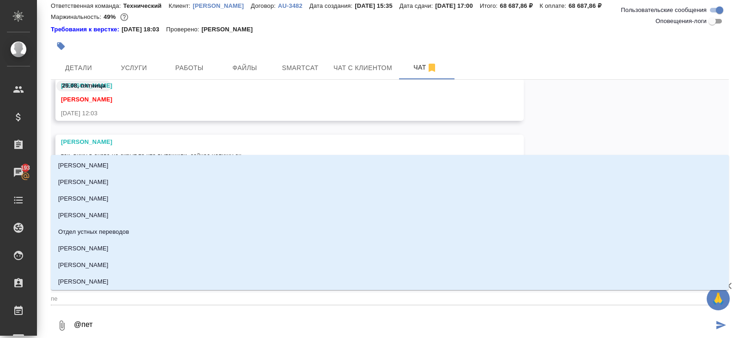
type input "пет"
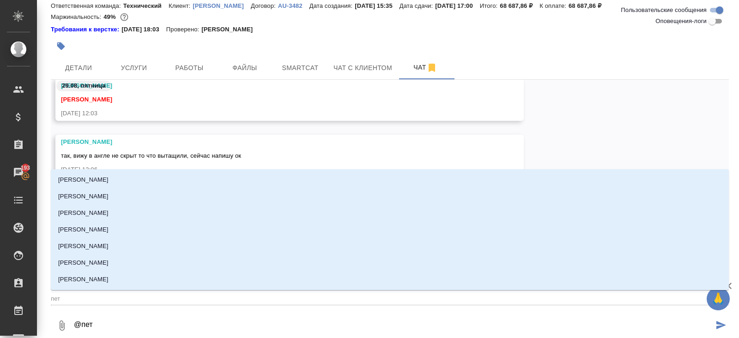
type textarea "@[PERSON_NAME]"
type input "[PERSON_NAME]"
type textarea "@петро"
type input "[PERSON_NAME]"
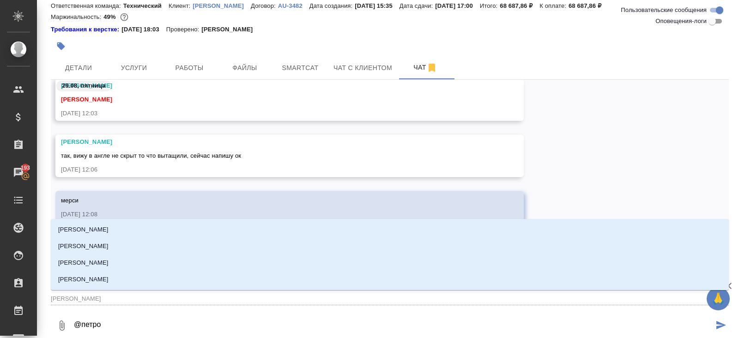
type textarea "@[PERSON_NAME]"
type input "[PERSON_NAME]"
type textarea "@[PERSON_NAME]"
type input "[PERSON_NAME]"
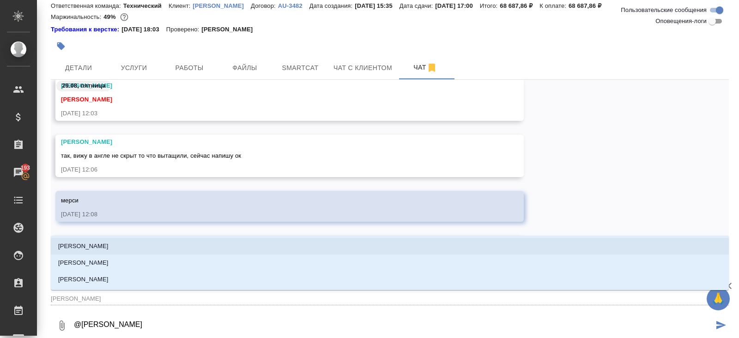
click at [100, 252] on li "[PERSON_NAME]" at bounding box center [390, 246] width 678 height 17
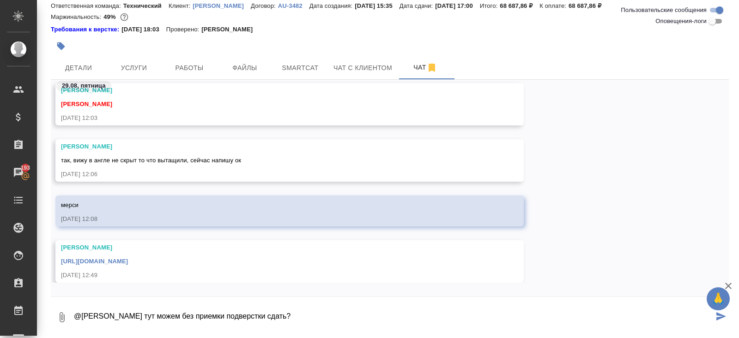
type textarea "@[PERSON_NAME] тут можем без приемки подверстки сдать?"
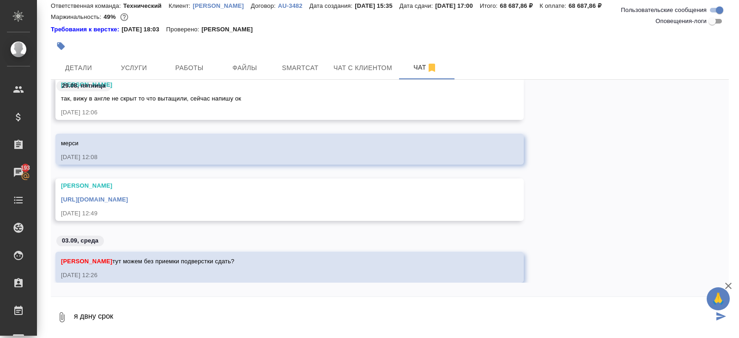
type textarea "я двну срок"
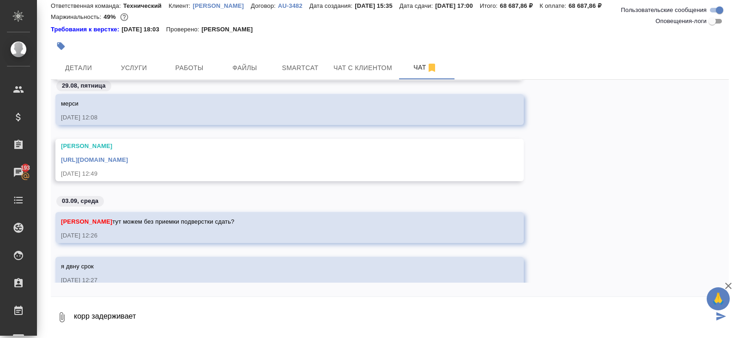
type textarea "корр задерживает"
